Goal: Information Seeking & Learning: Learn about a topic

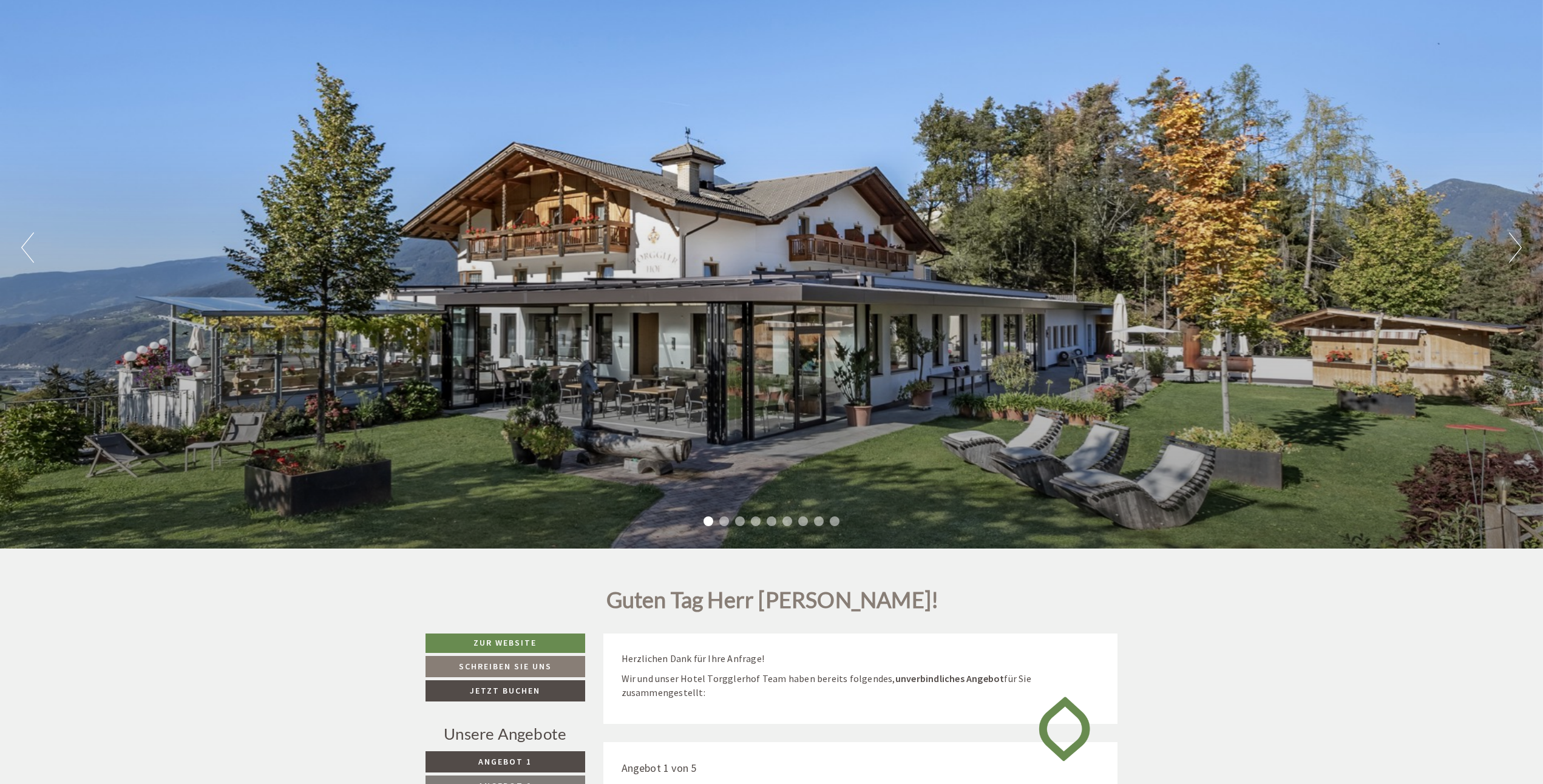
scroll to position [182, 0]
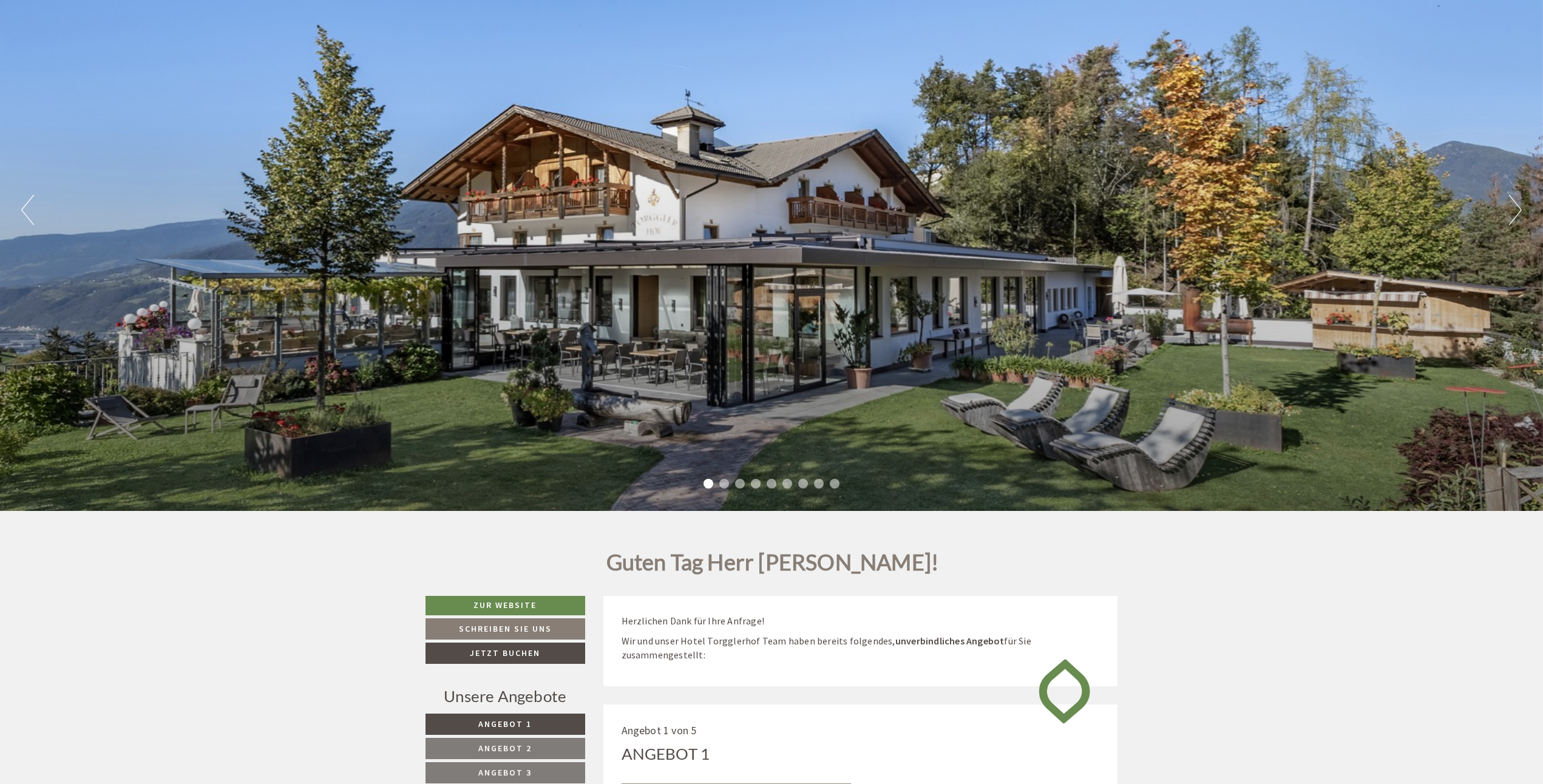
click at [1519, 218] on button "Next" at bounding box center [1515, 209] width 13 height 30
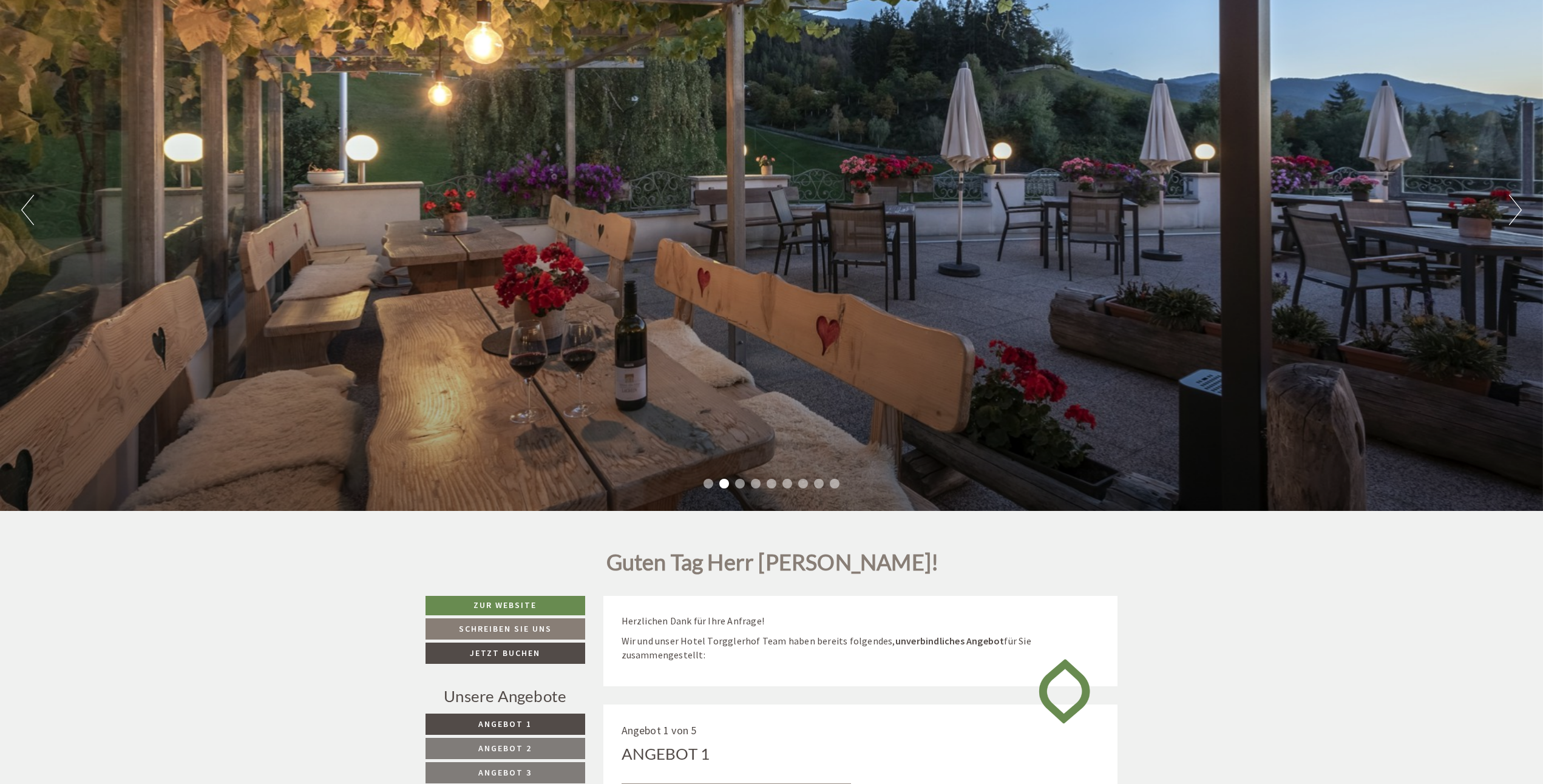
click at [1511, 221] on button "Next" at bounding box center [1515, 209] width 13 height 30
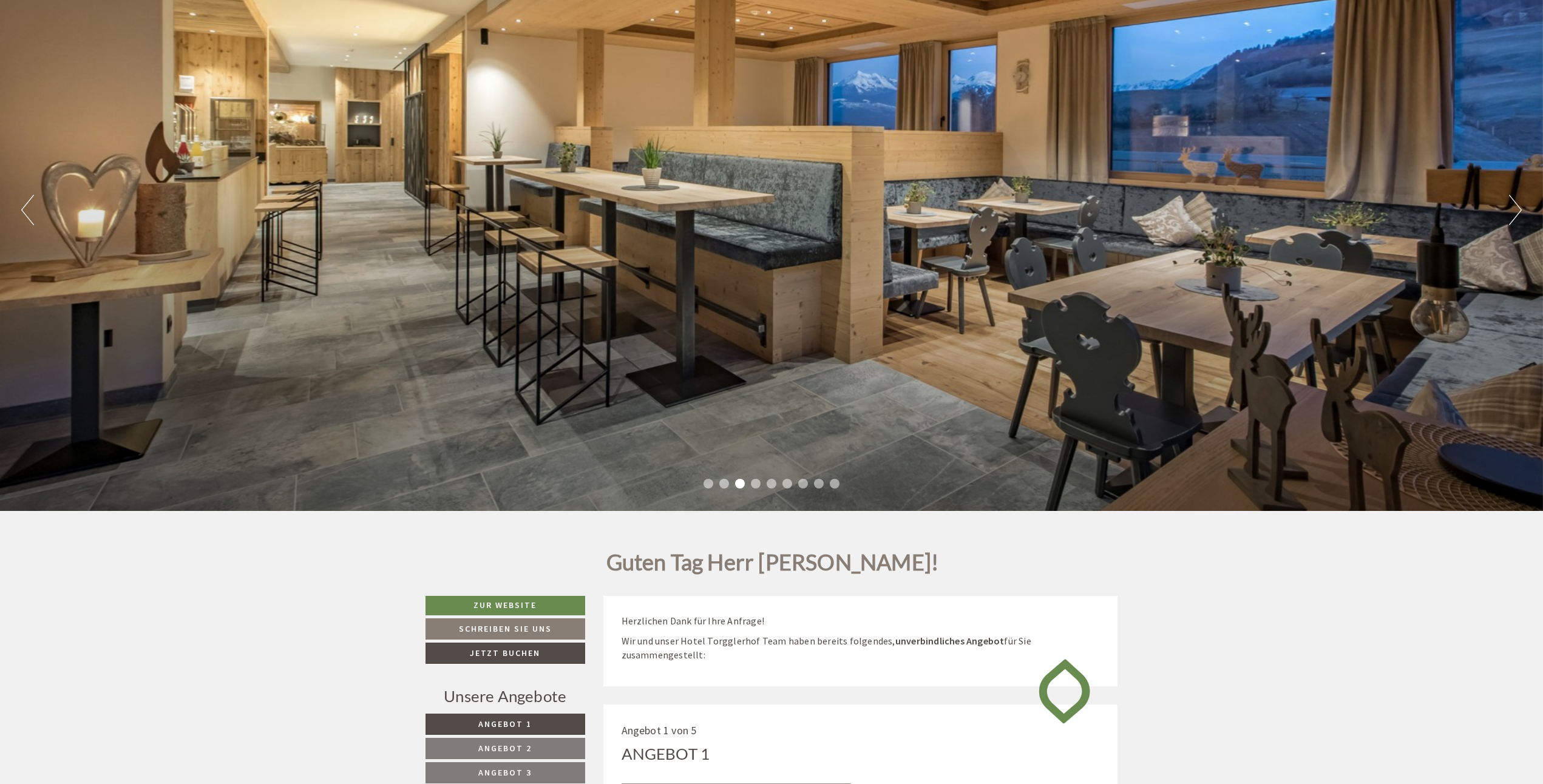
click at [1511, 221] on button "Next" at bounding box center [1515, 209] width 13 height 30
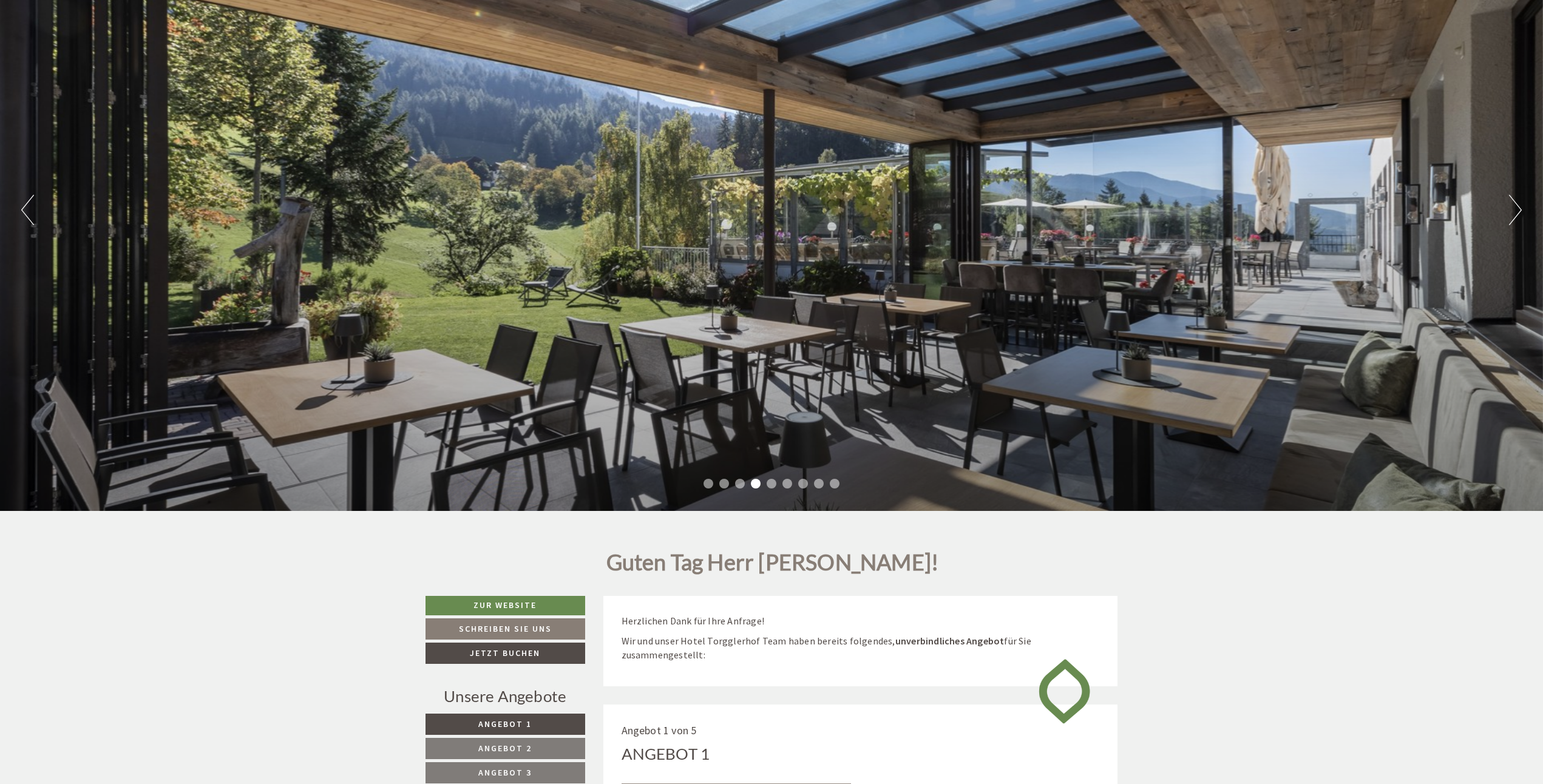
click at [1511, 221] on button "Next" at bounding box center [1515, 209] width 13 height 30
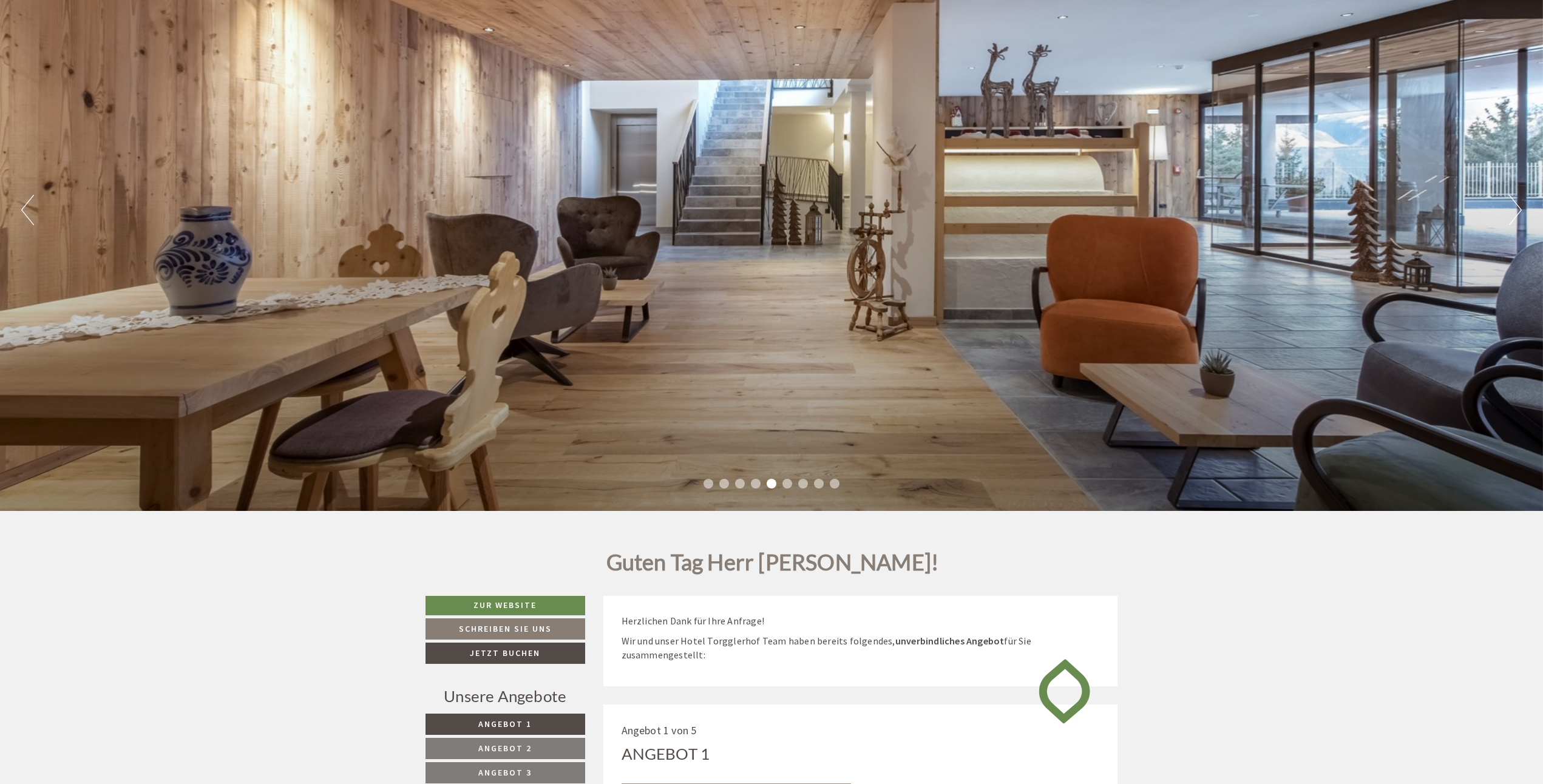
click at [1511, 221] on button "Next" at bounding box center [1515, 209] width 13 height 30
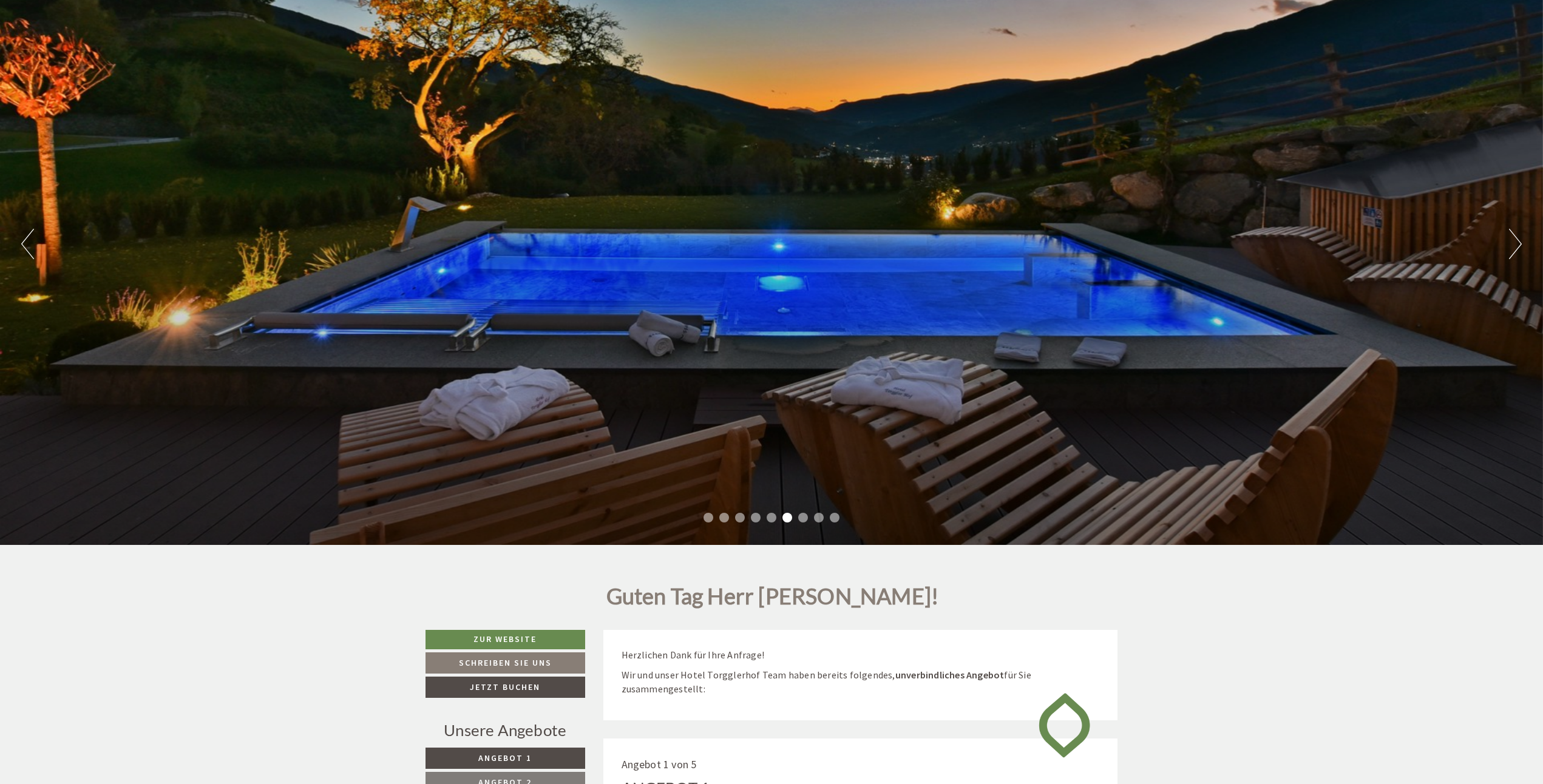
scroll to position [122, 0]
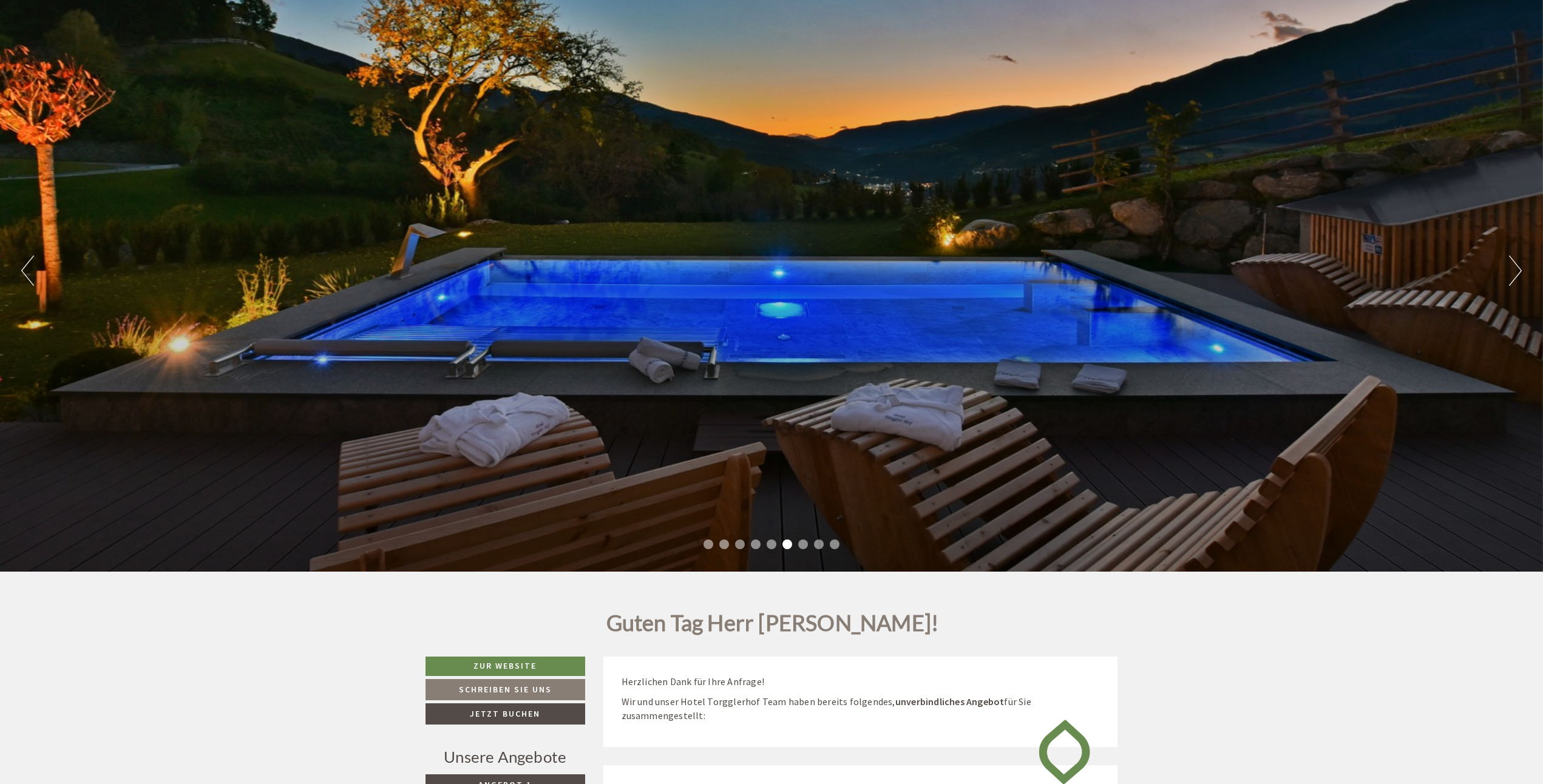
click at [1509, 268] on button "Next" at bounding box center [1515, 270] width 13 height 30
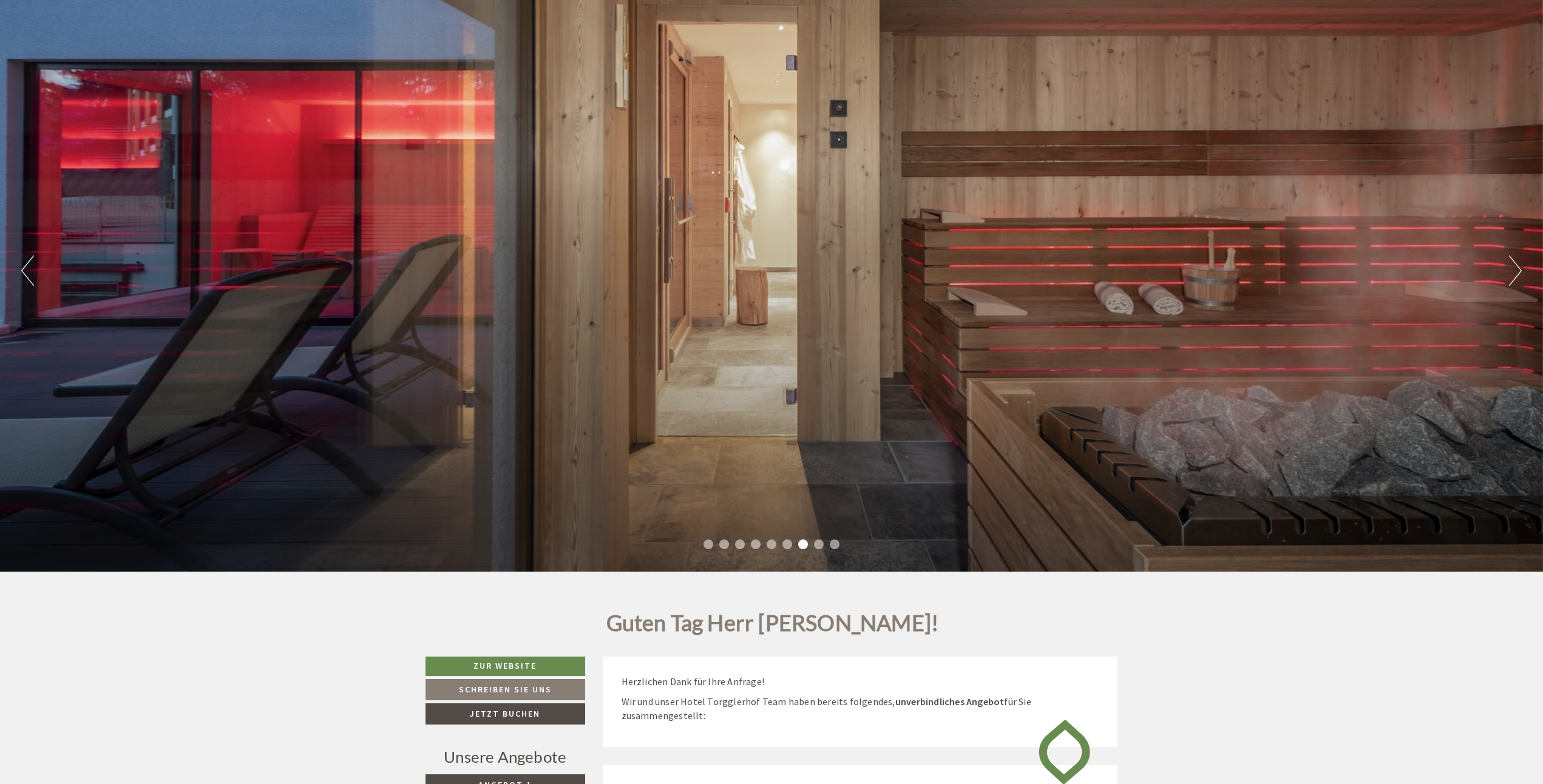
click at [1509, 268] on button "Next" at bounding box center [1515, 270] width 13 height 30
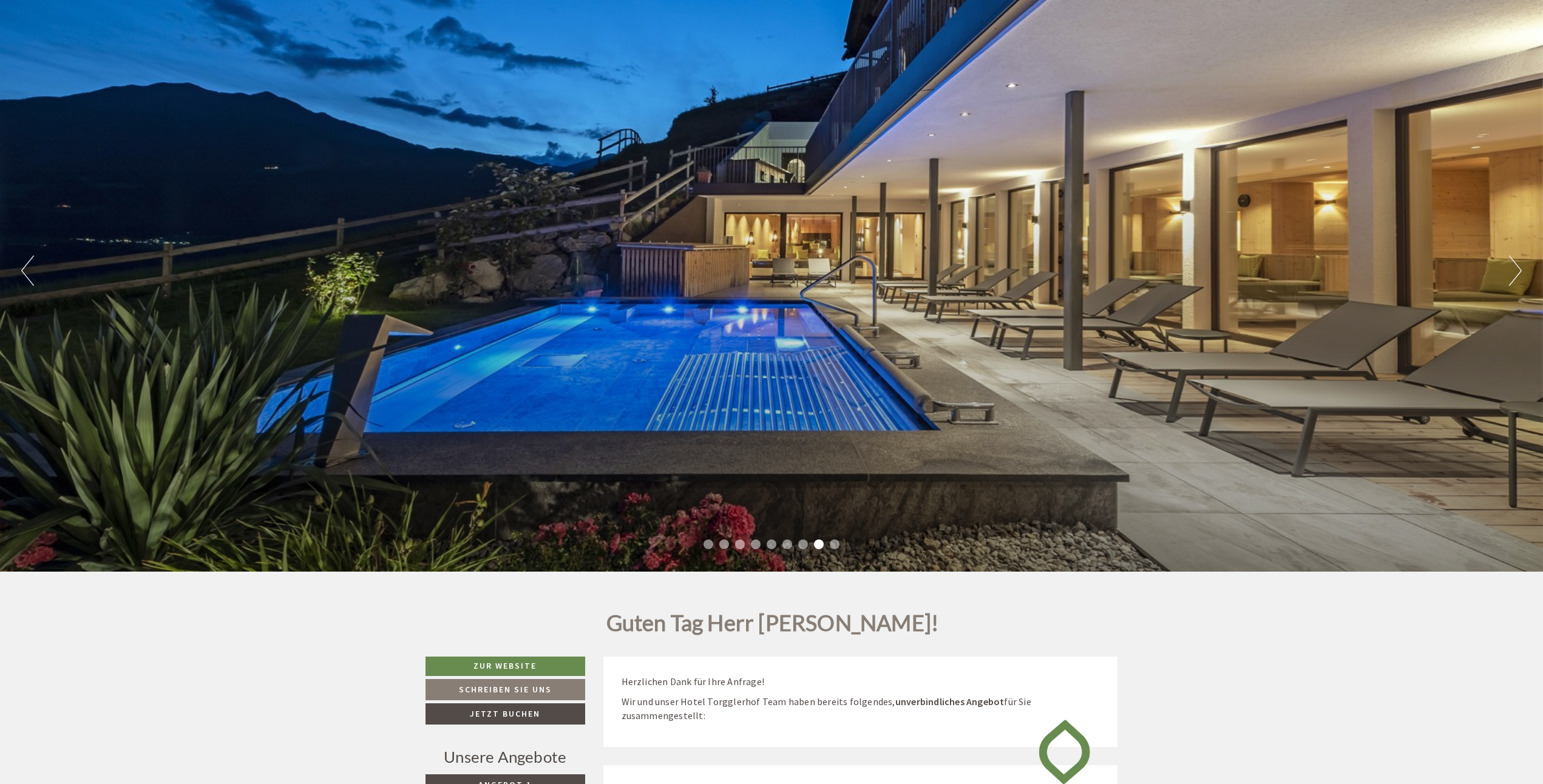
click at [1509, 268] on button "Next" at bounding box center [1515, 270] width 13 height 30
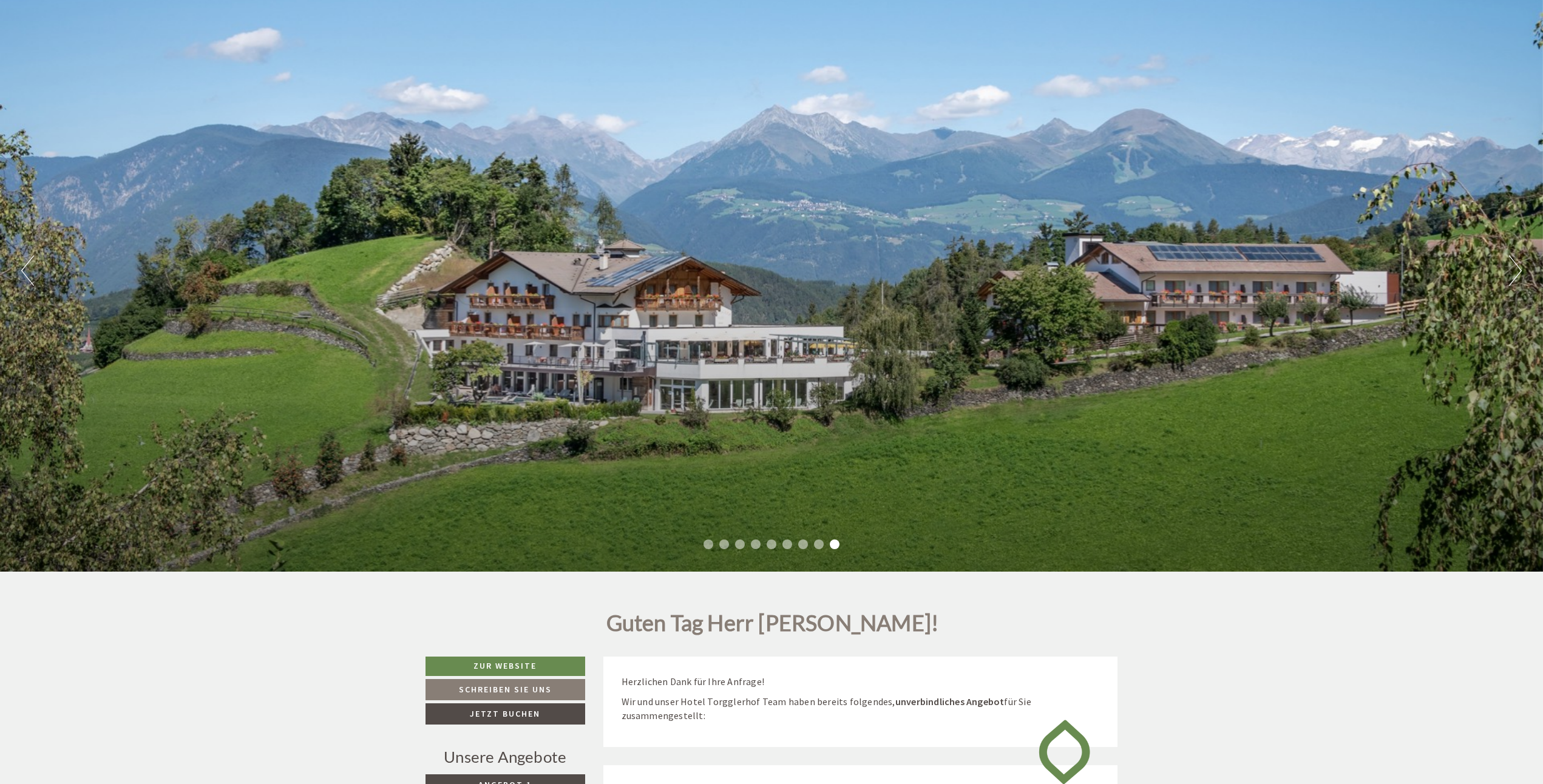
click at [1509, 268] on button "Next" at bounding box center [1515, 270] width 13 height 30
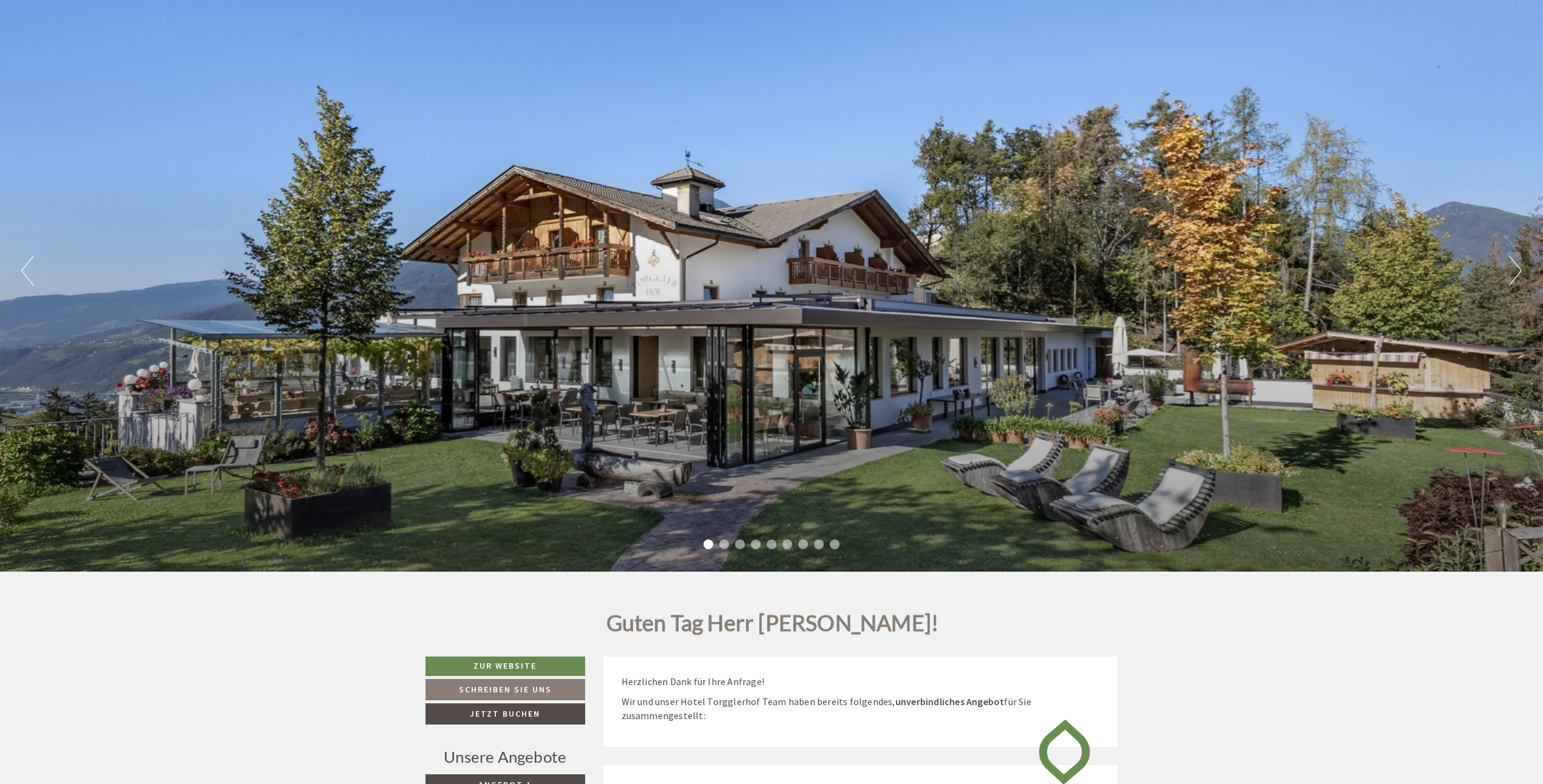
click at [1508, 268] on div "Previous Next 1 2 3 4 5 6 7 8 9" at bounding box center [772, 271] width 1543 height 602
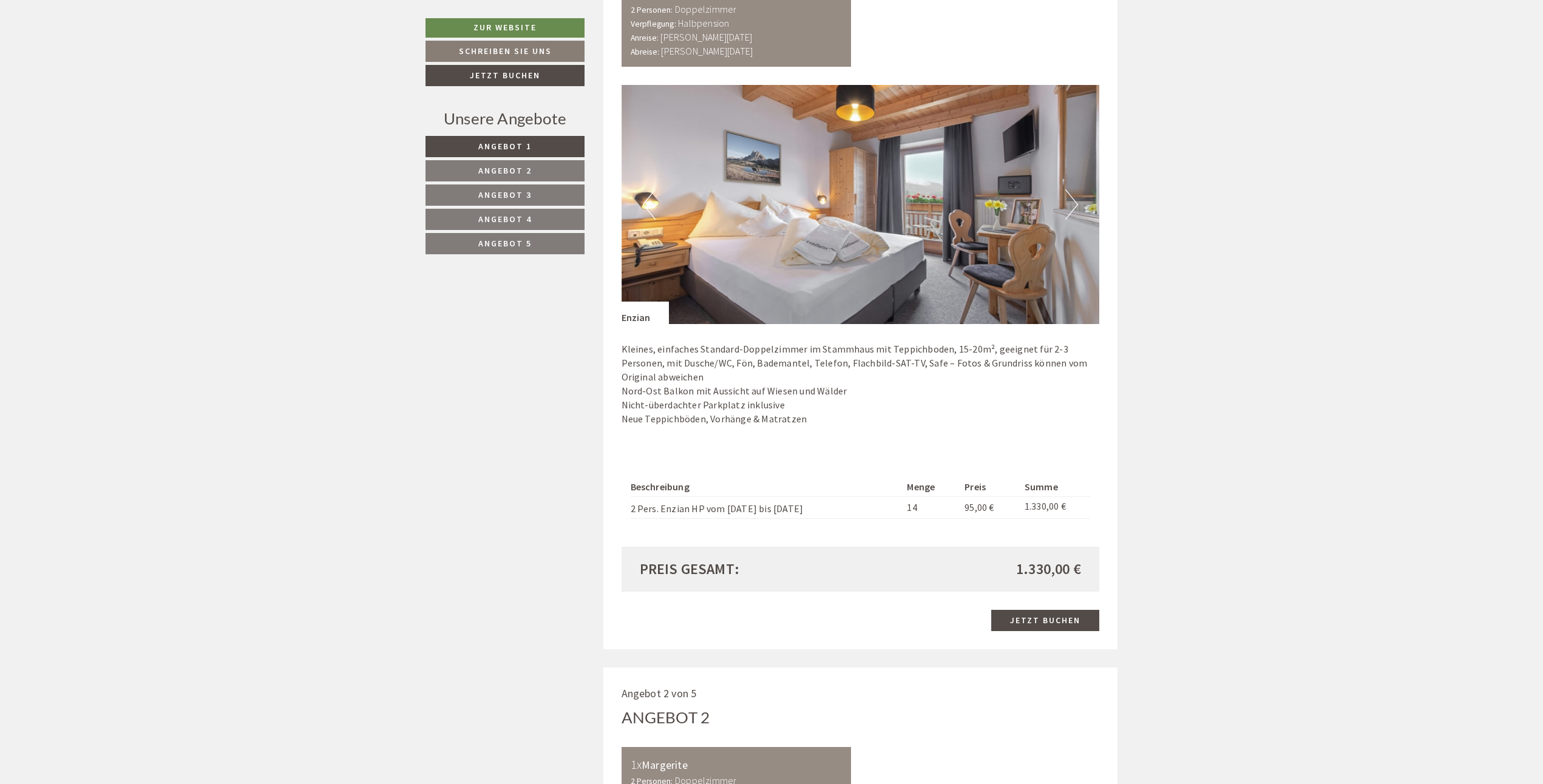
scroll to position [910, 0]
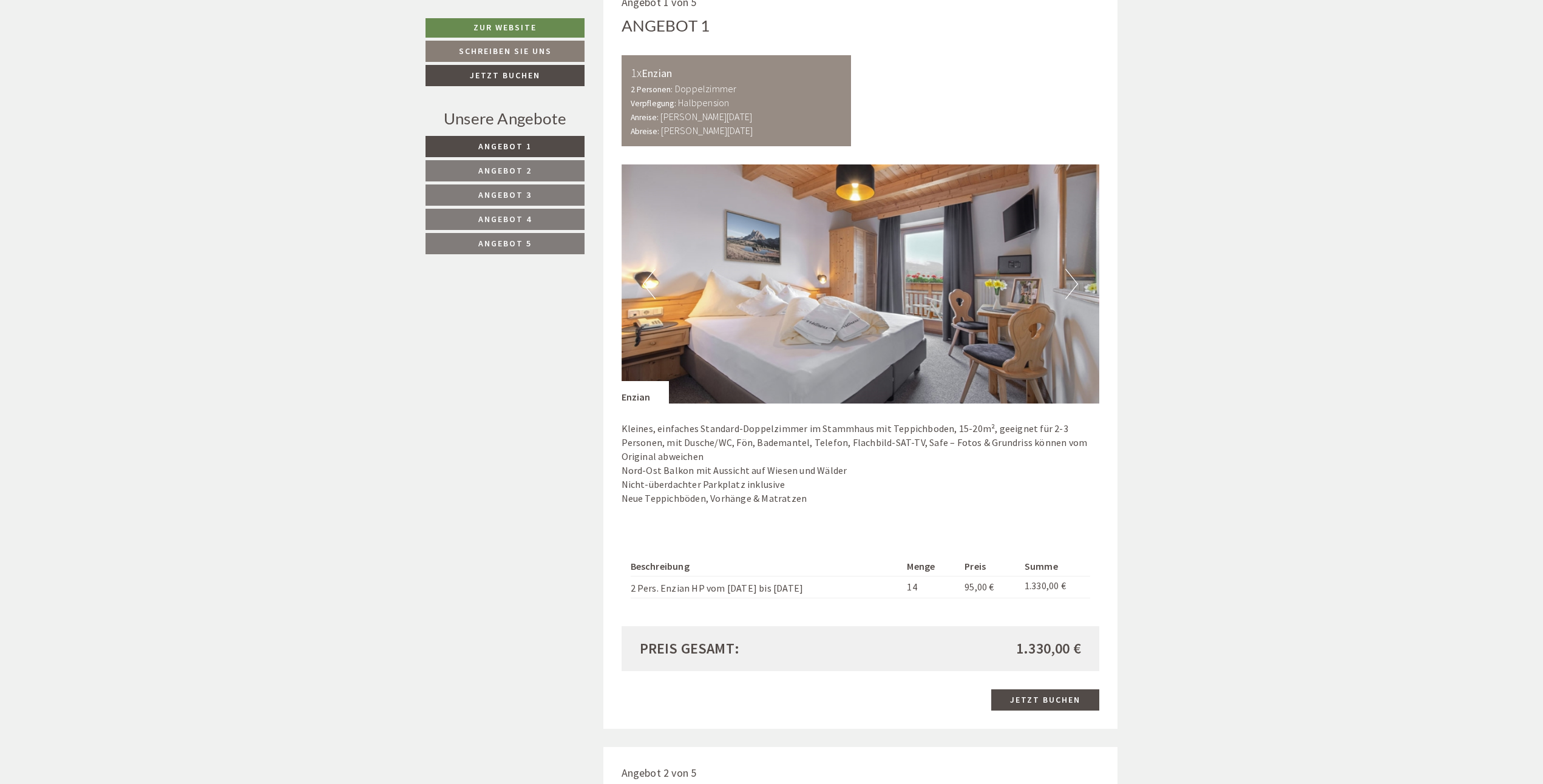
click at [1074, 286] on button "Next" at bounding box center [1072, 283] width 13 height 30
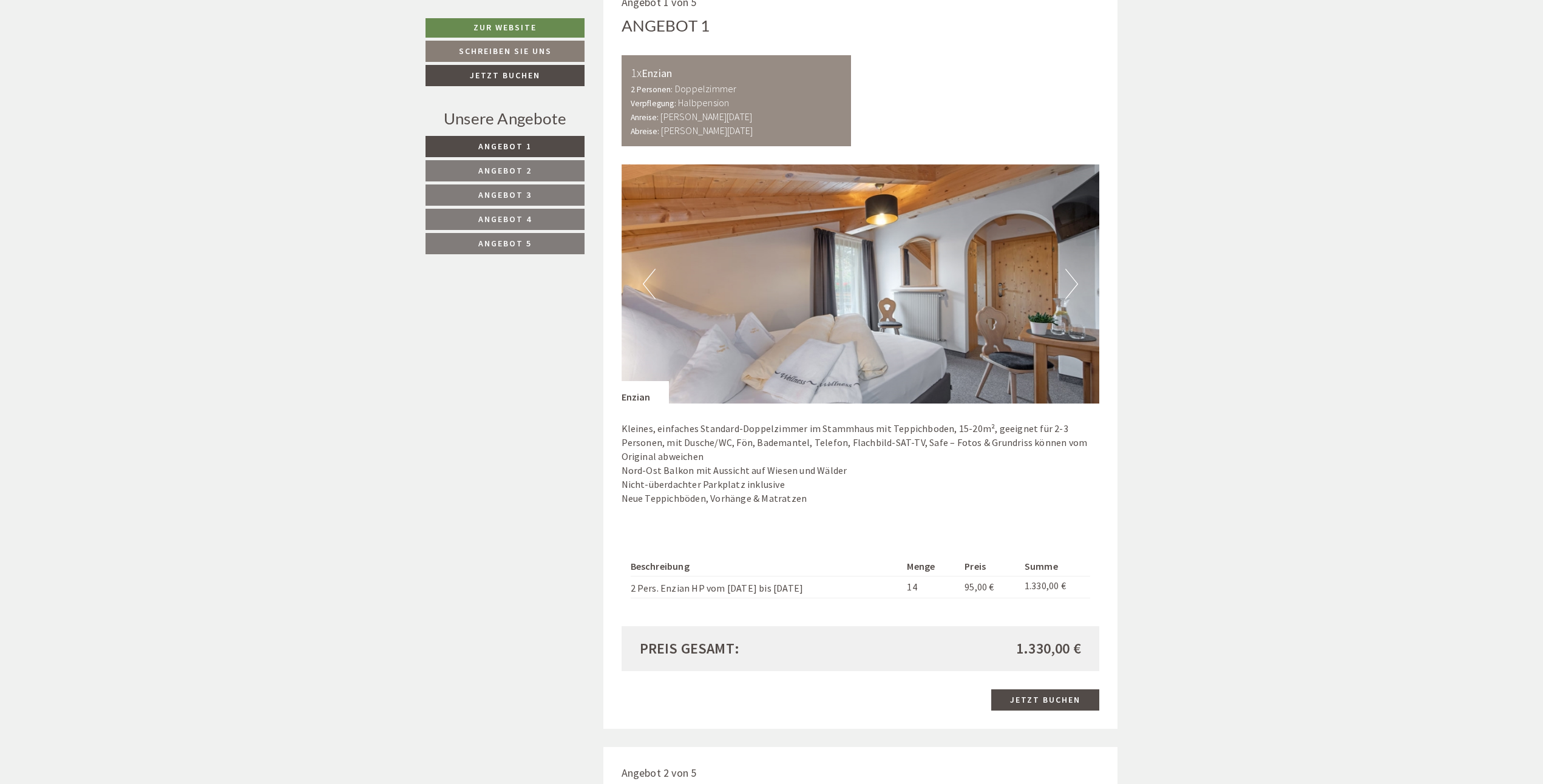
click at [1074, 286] on button "Next" at bounding box center [1072, 283] width 13 height 30
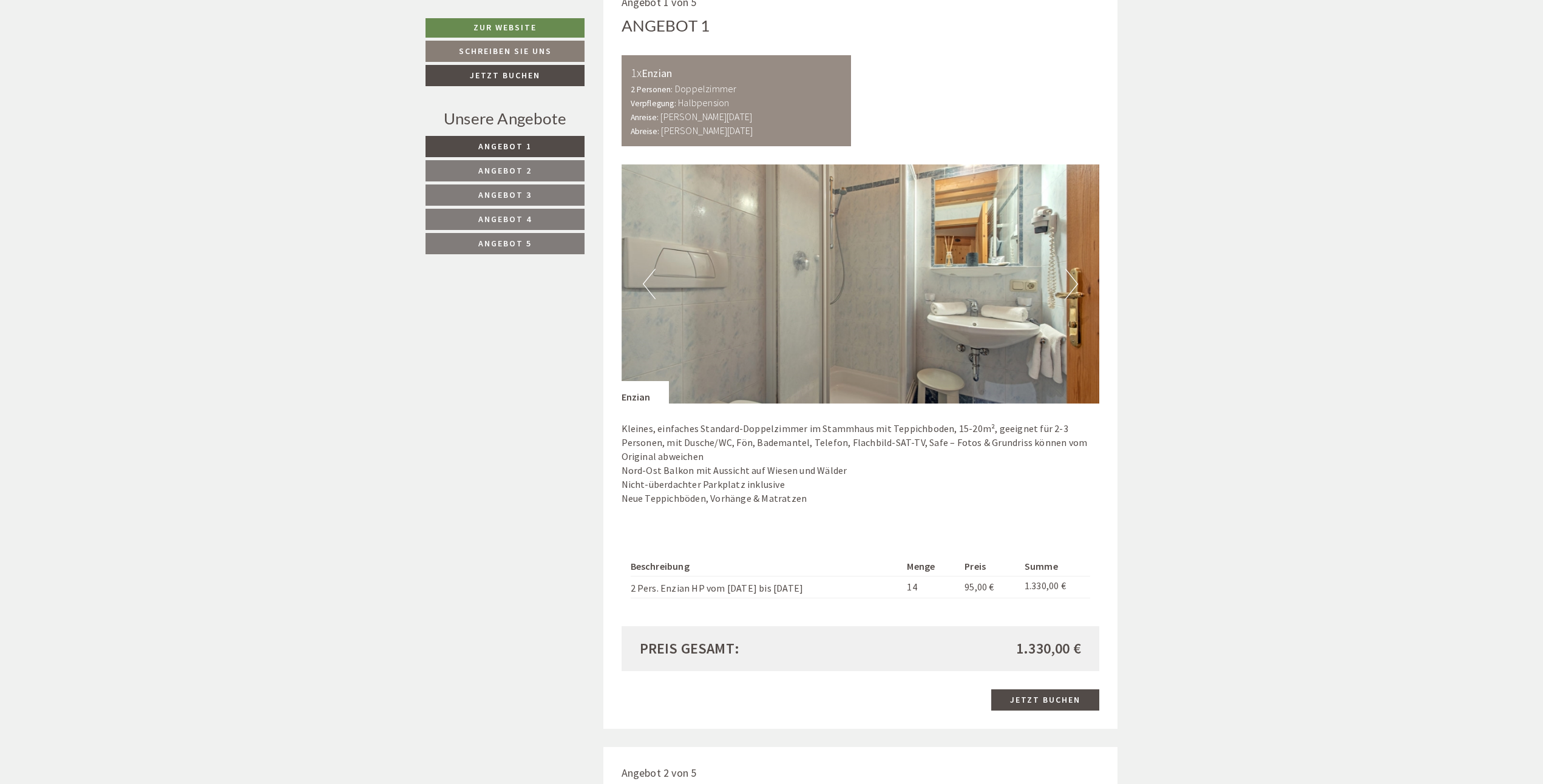
click at [1074, 286] on button "Next" at bounding box center [1072, 283] width 13 height 30
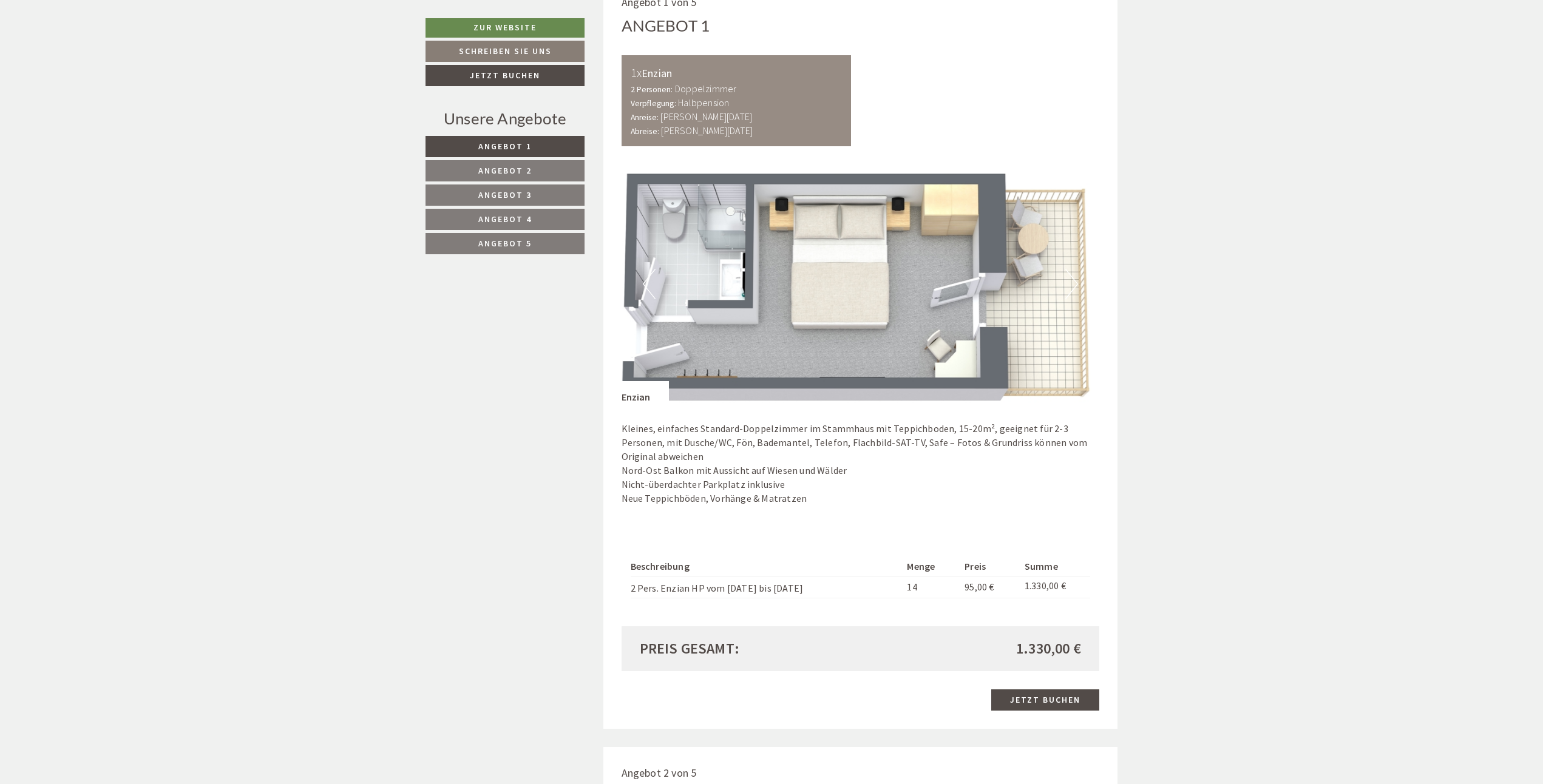
click at [1074, 286] on button "Next" at bounding box center [1072, 283] width 13 height 30
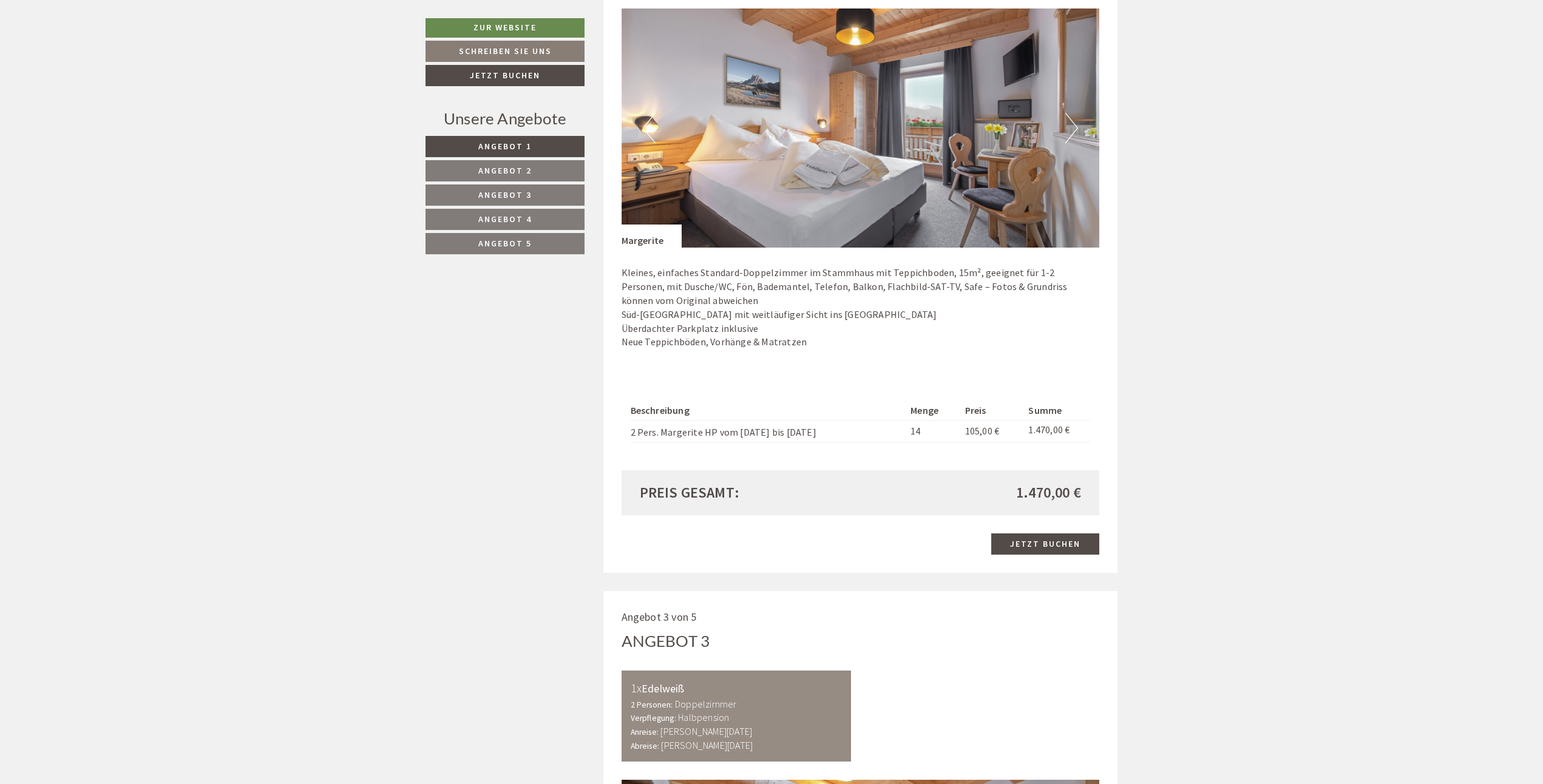
scroll to position [1880, 0]
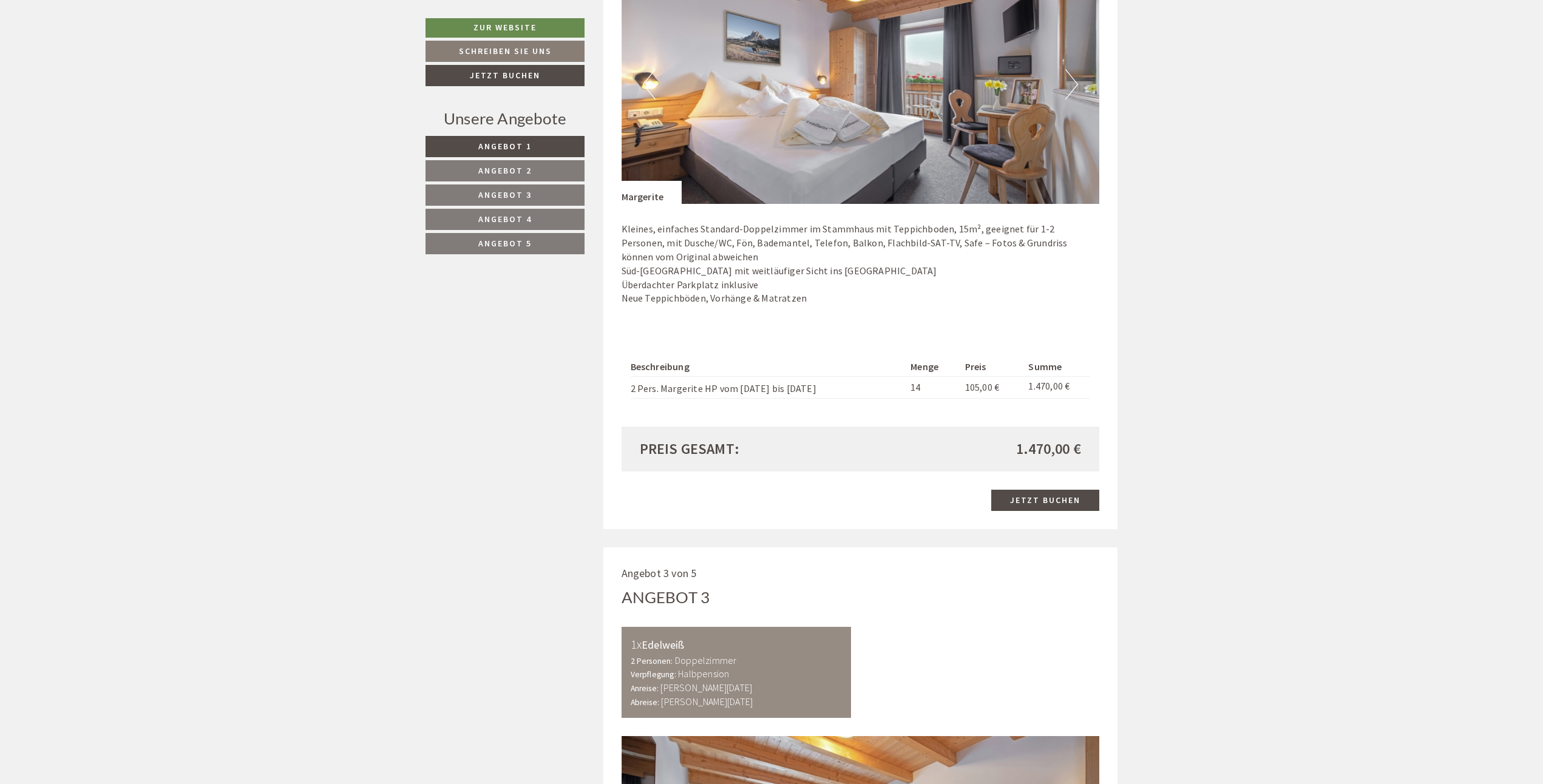
click at [1061, 90] on img at bounding box center [861, 84] width 479 height 239
click at [1072, 84] on button "Next" at bounding box center [1072, 84] width 13 height 30
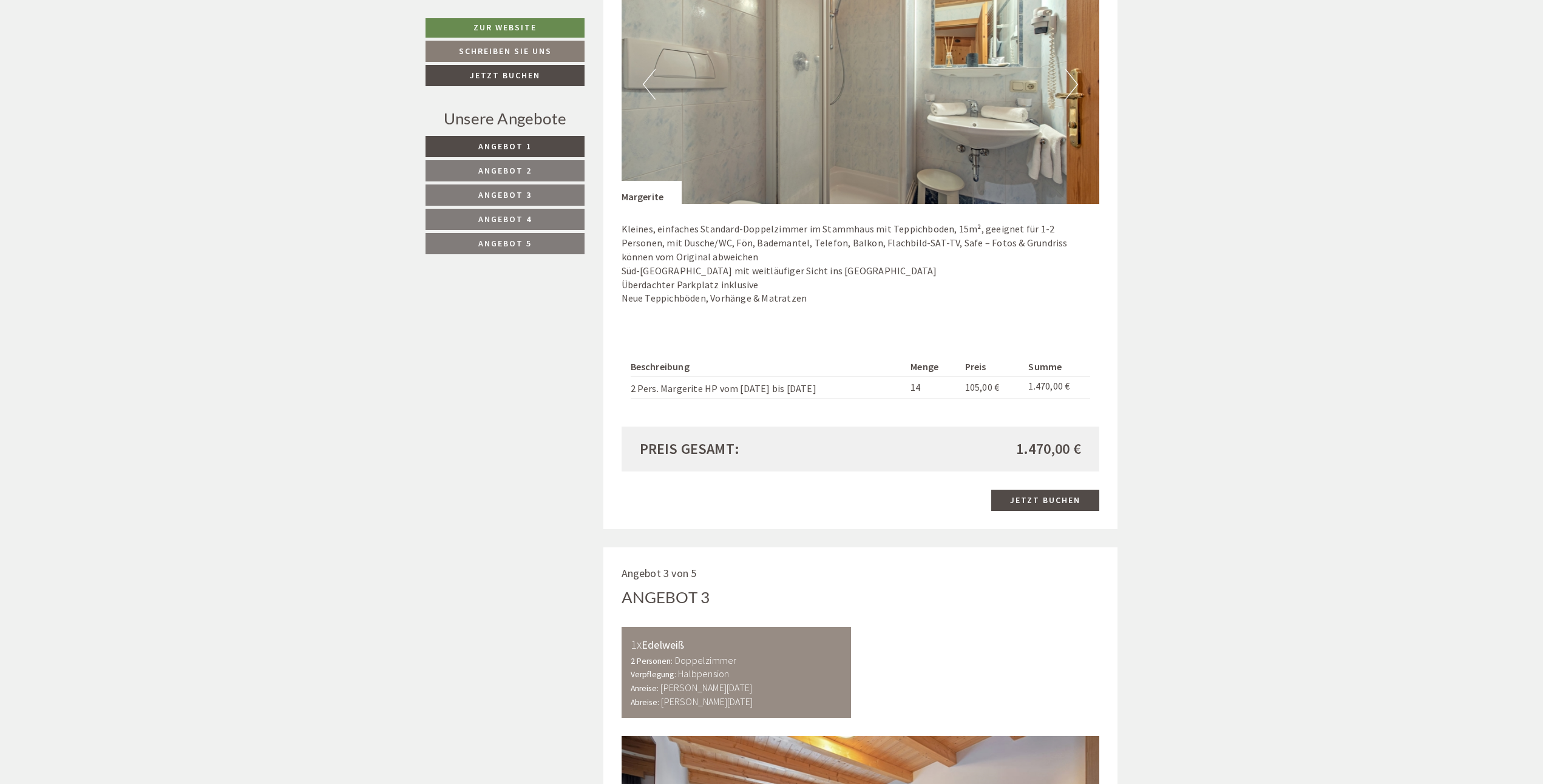
click at [1072, 84] on button "Next" at bounding box center [1072, 84] width 13 height 30
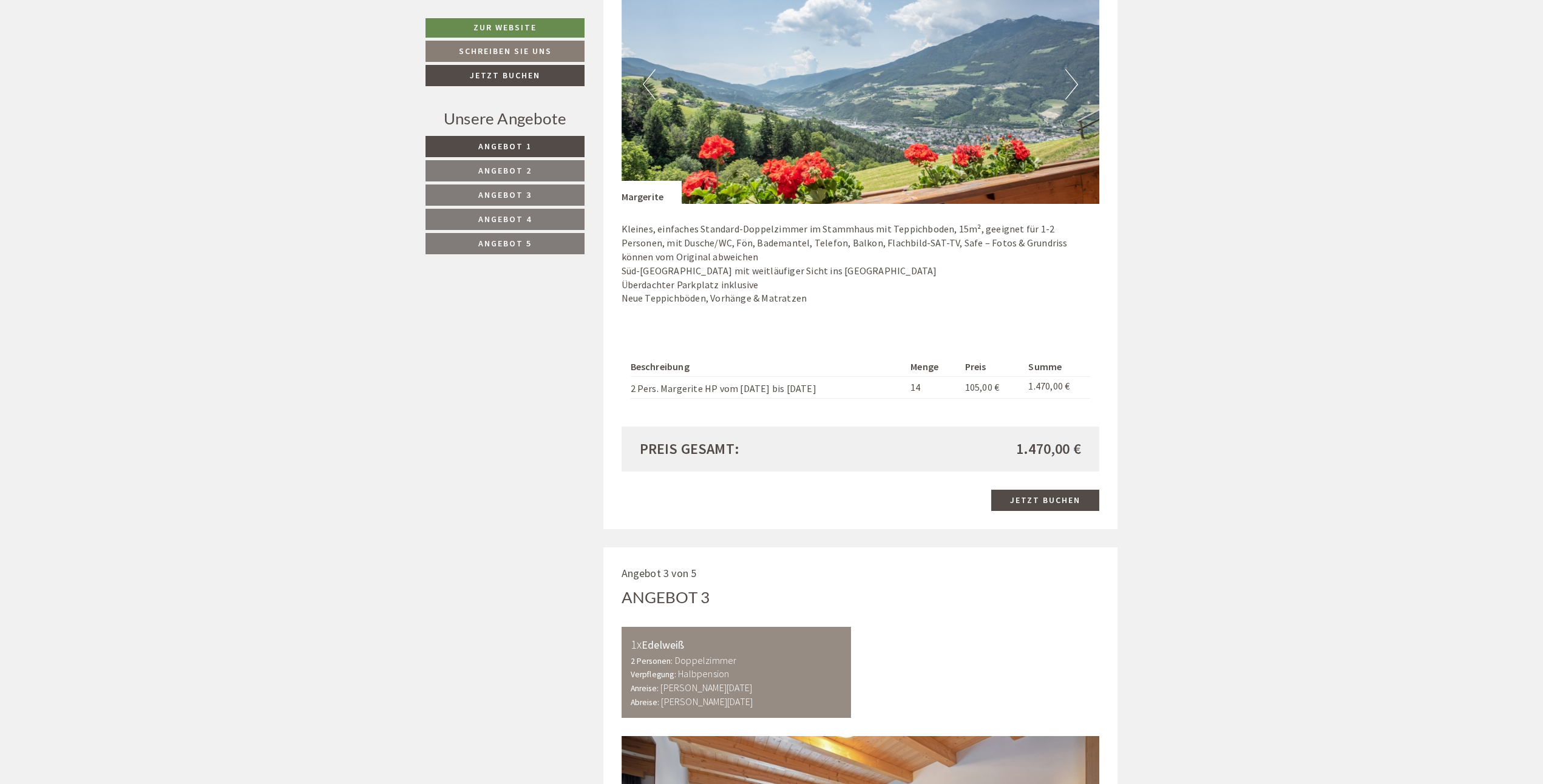
click at [1072, 84] on button "Next" at bounding box center [1072, 84] width 13 height 30
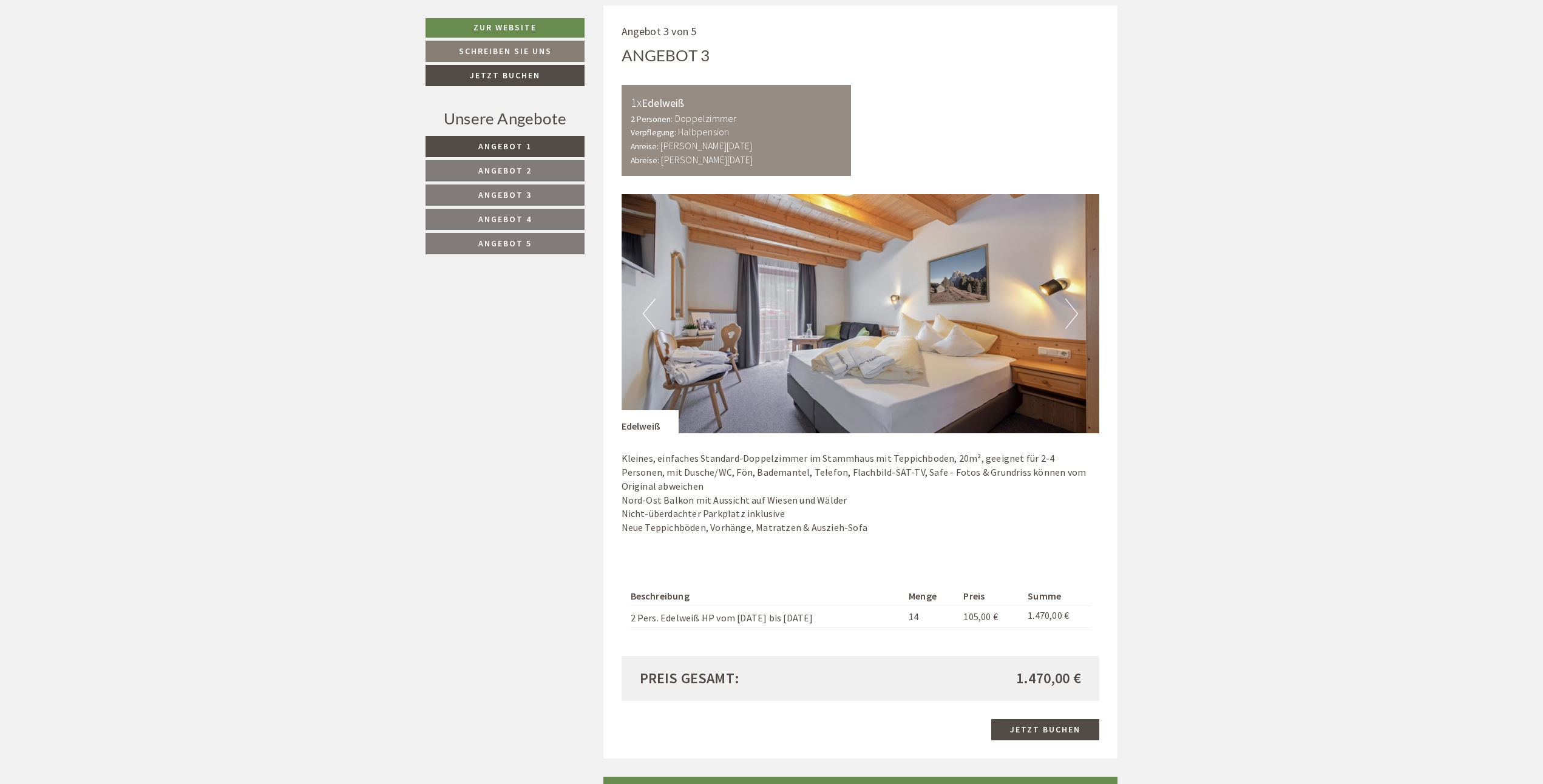
scroll to position [2426, 0]
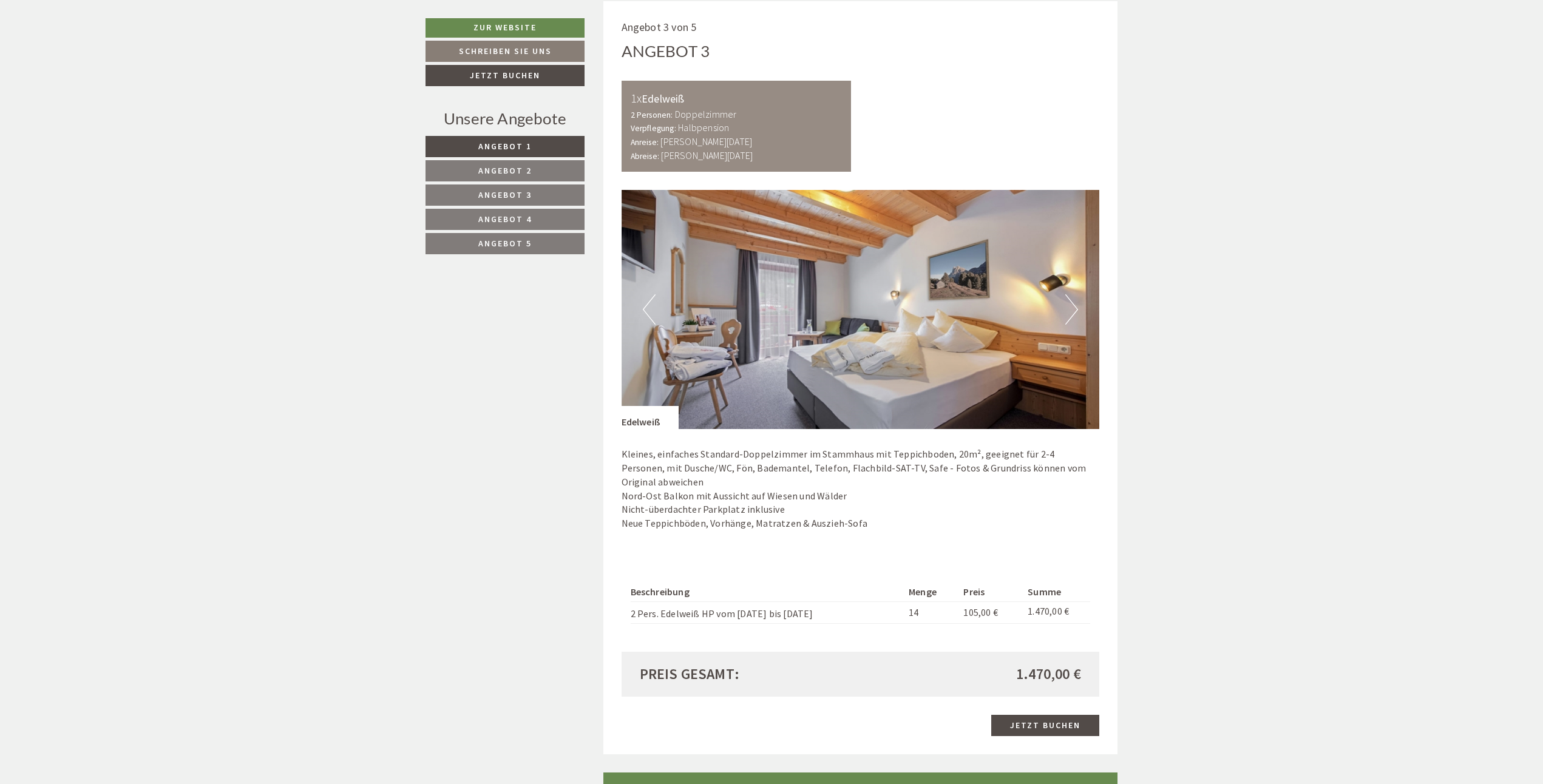
click at [1079, 311] on img at bounding box center [861, 309] width 479 height 239
click at [1067, 310] on button "Next" at bounding box center [1072, 309] width 13 height 30
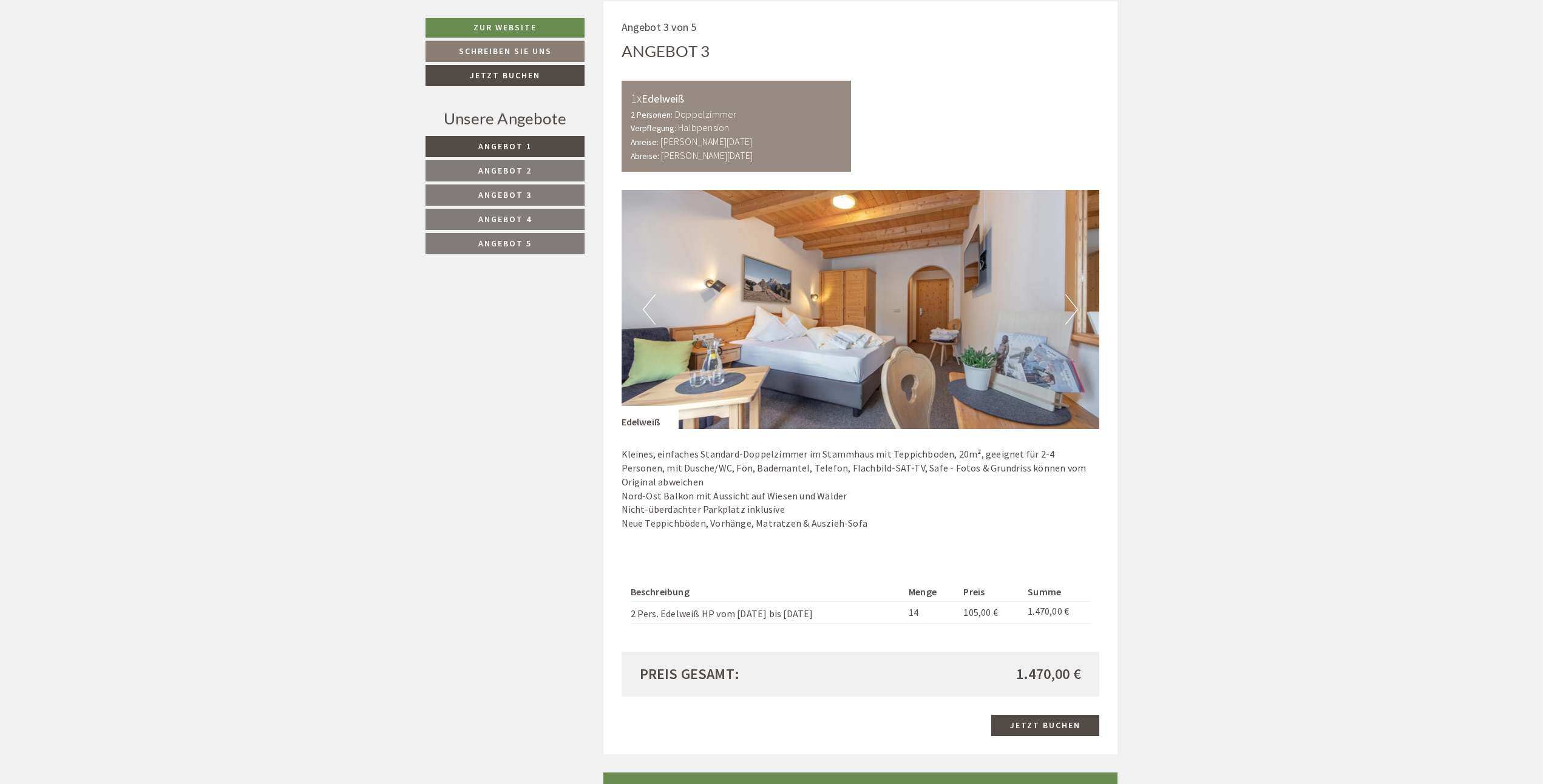
click at [1067, 310] on button "Next" at bounding box center [1072, 309] width 13 height 30
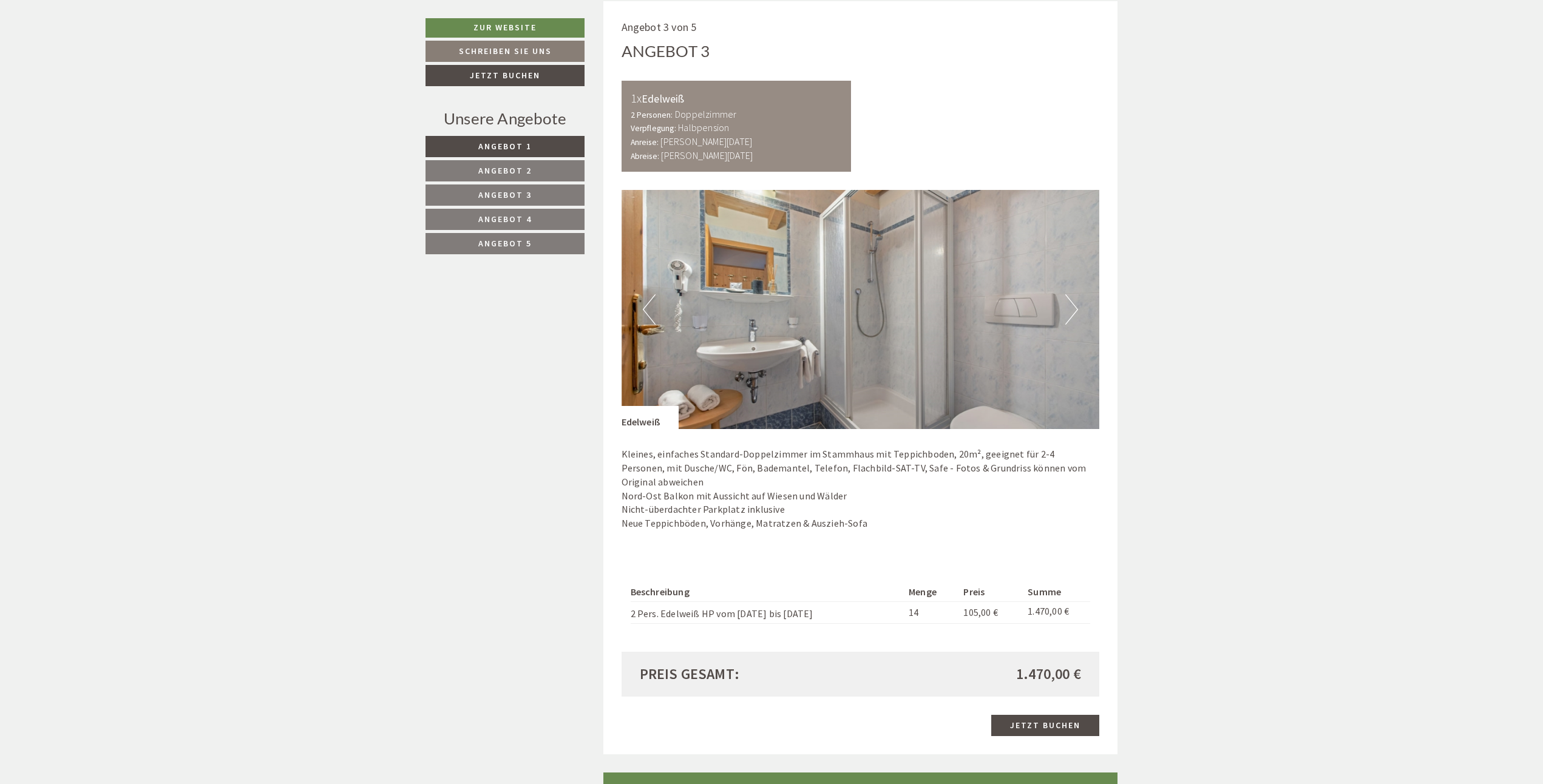
click at [1067, 310] on button "Next" at bounding box center [1072, 309] width 13 height 30
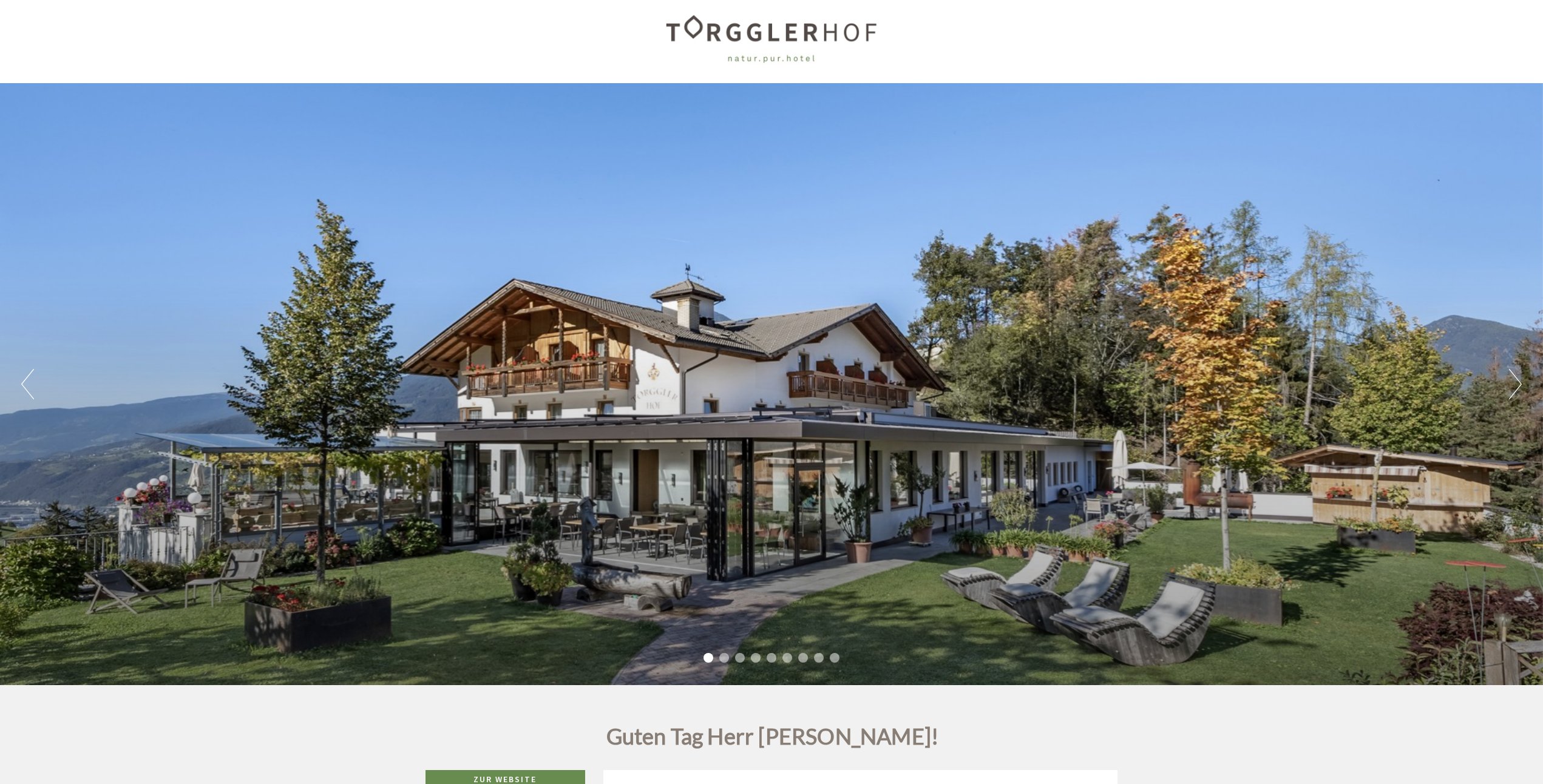
scroll to position [0, 0]
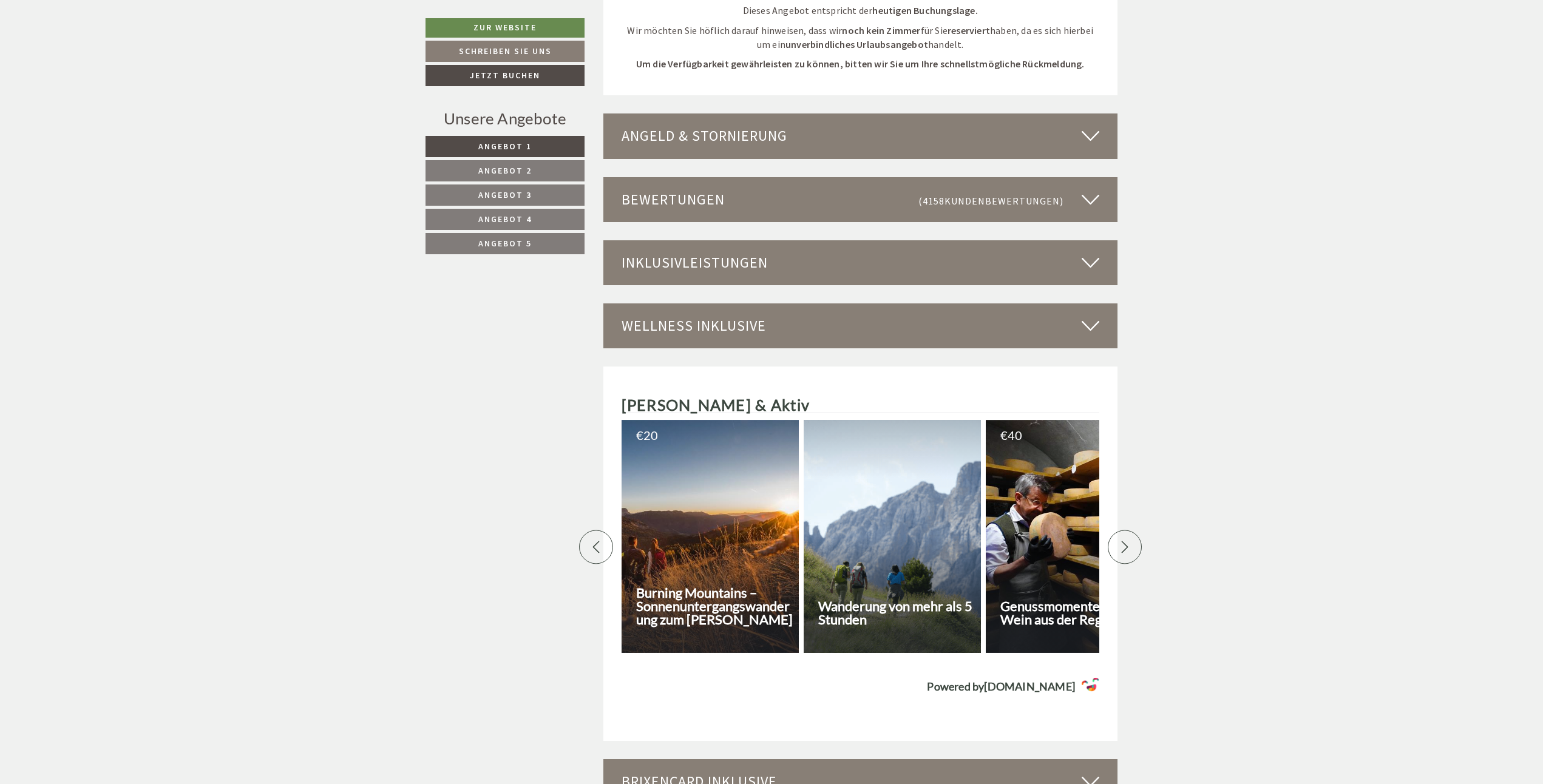
scroll to position [3457, 0]
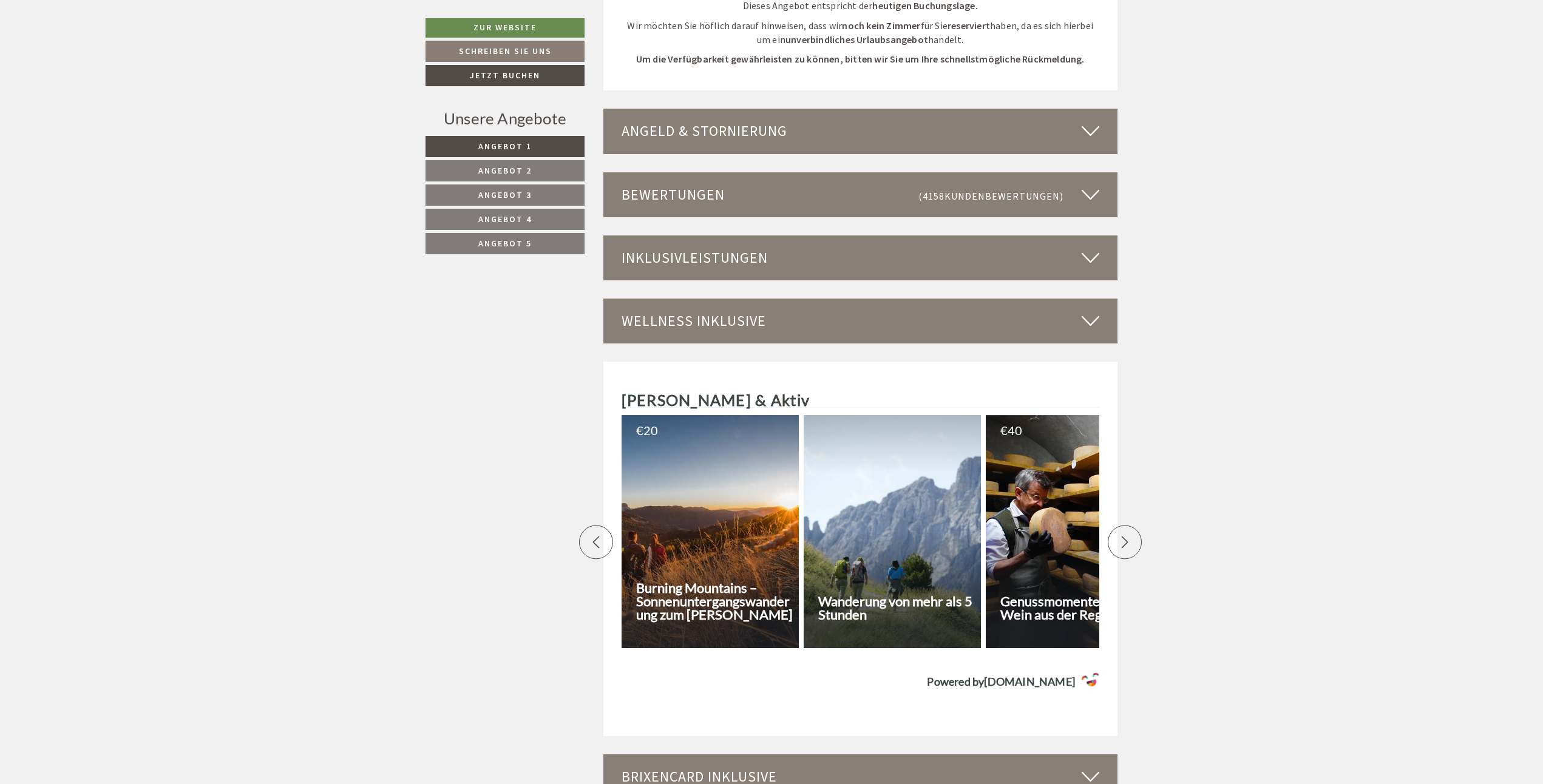
click at [1098, 196] on icon at bounding box center [1090, 194] width 18 height 20
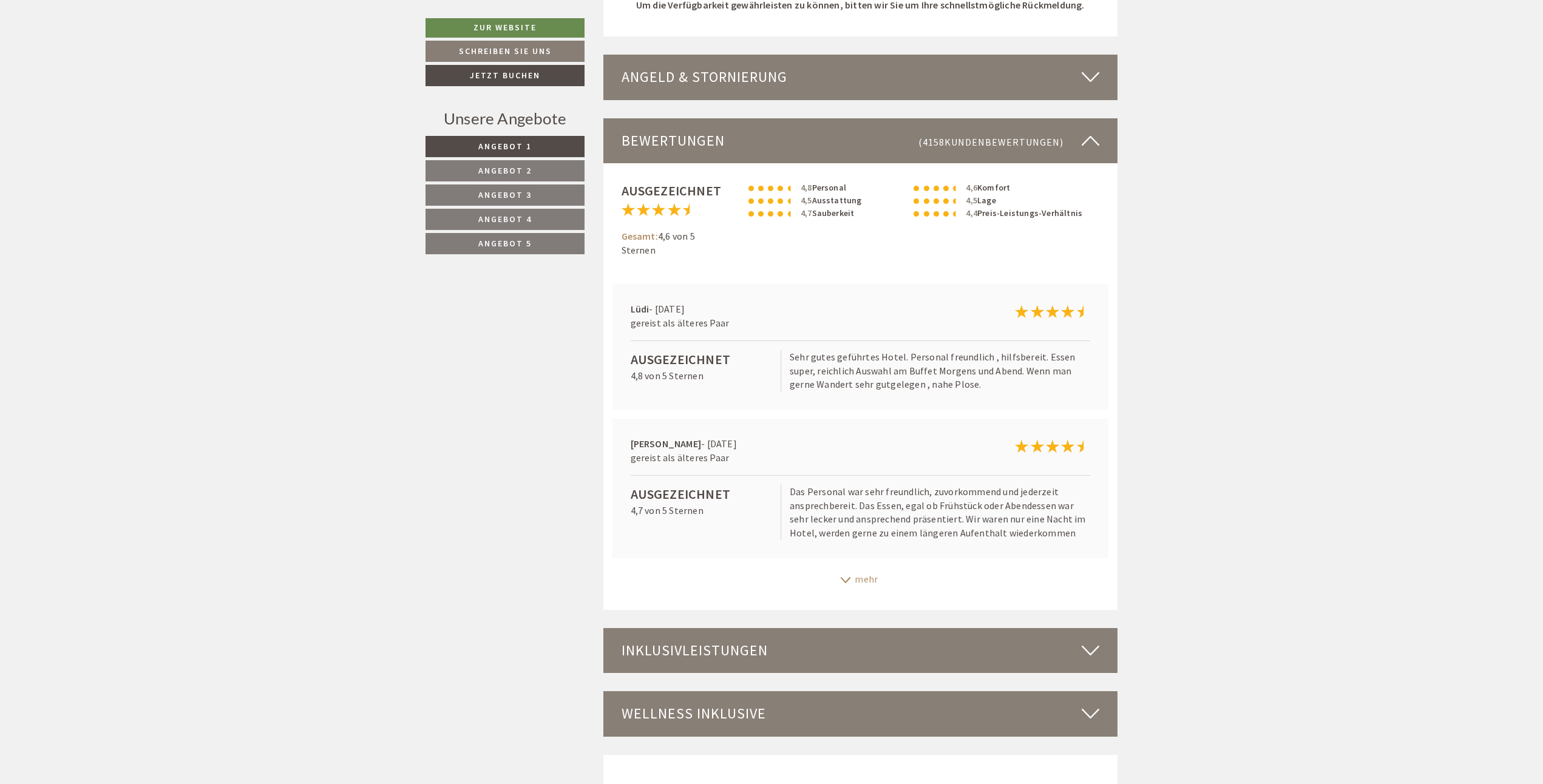
scroll to position [3699, 0]
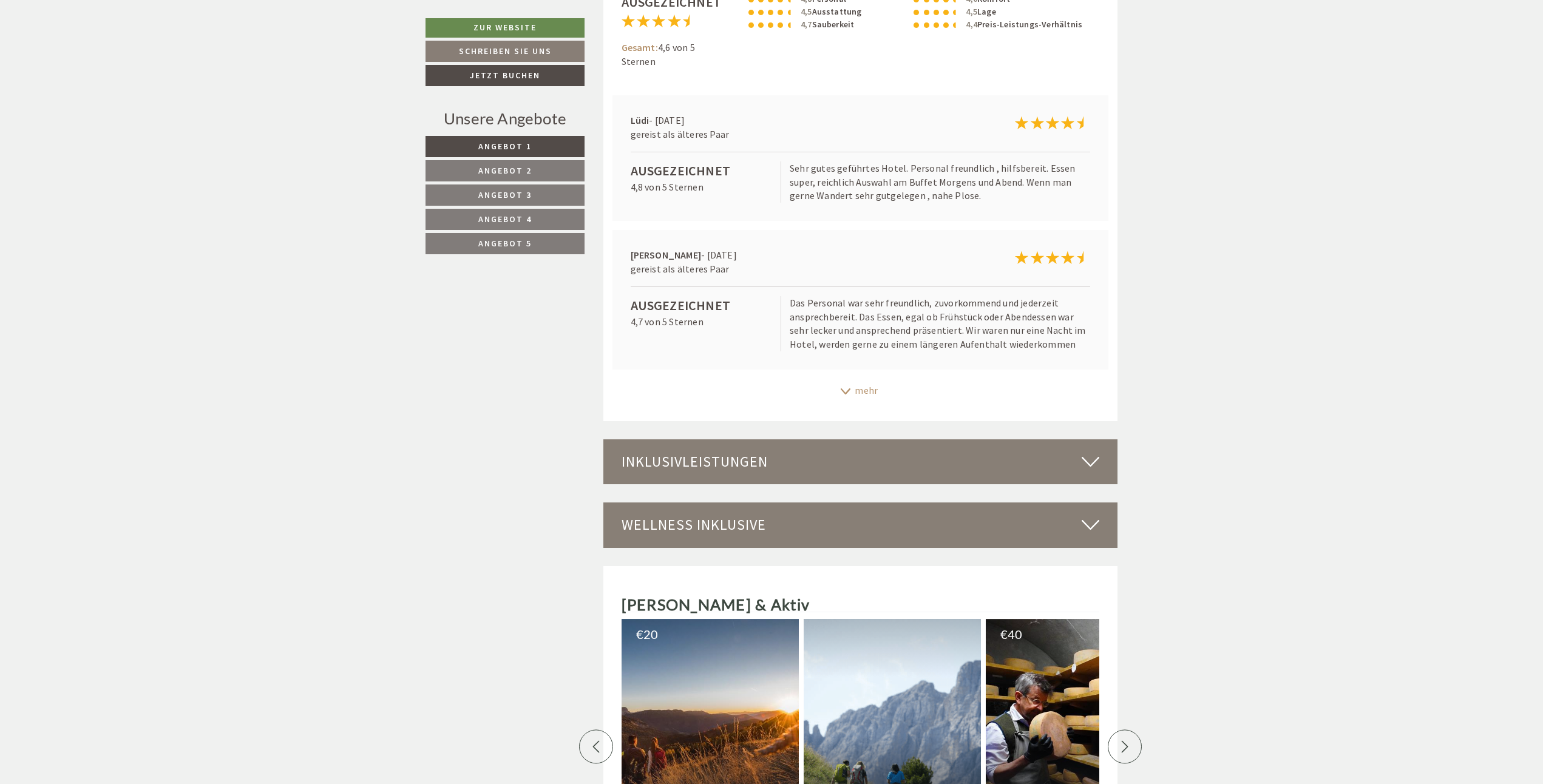
click at [860, 388] on div "mehr" at bounding box center [861, 390] width 514 height 24
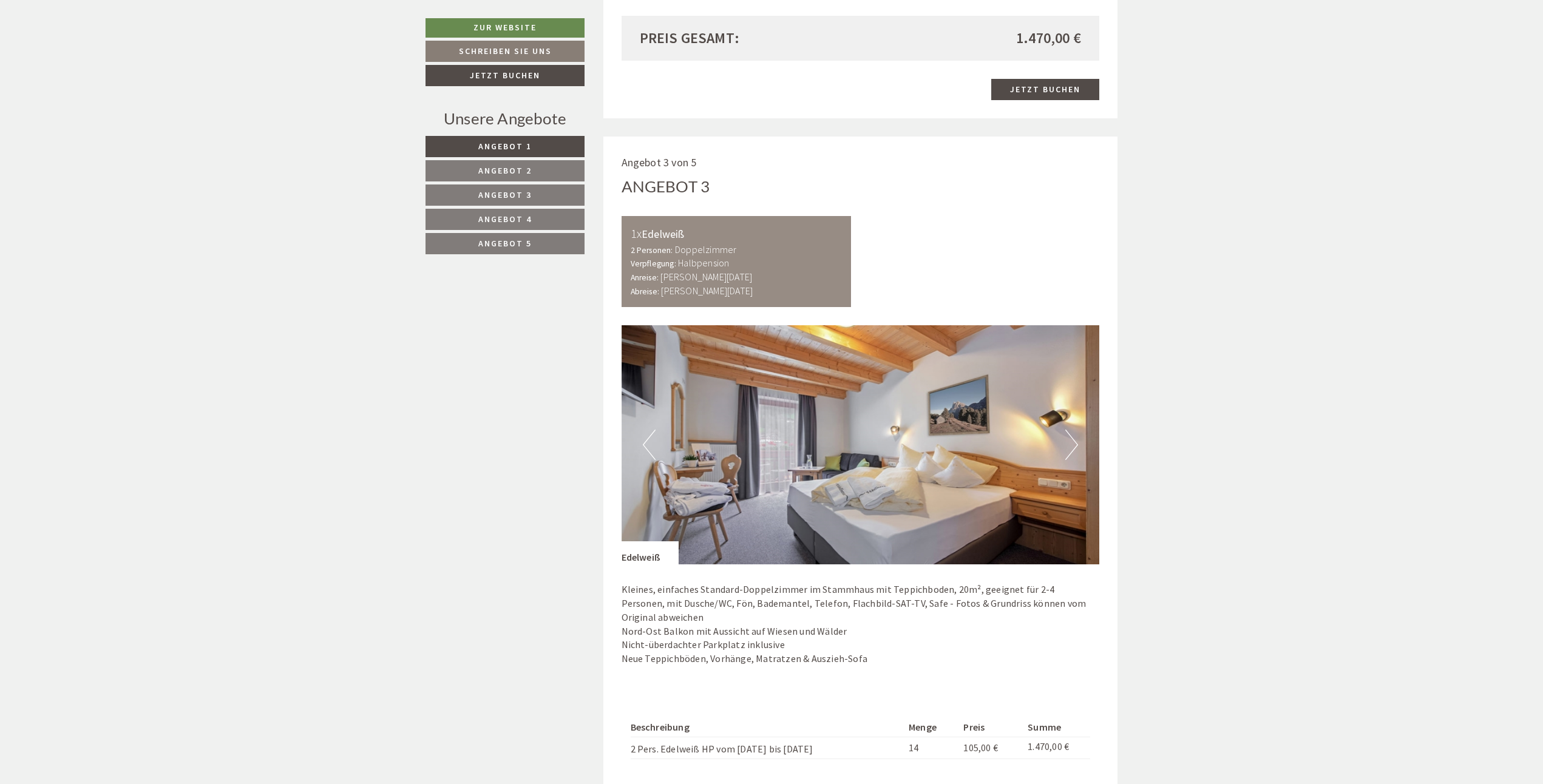
scroll to position [2123, 0]
